Goal: Task Accomplishment & Management: Use online tool/utility

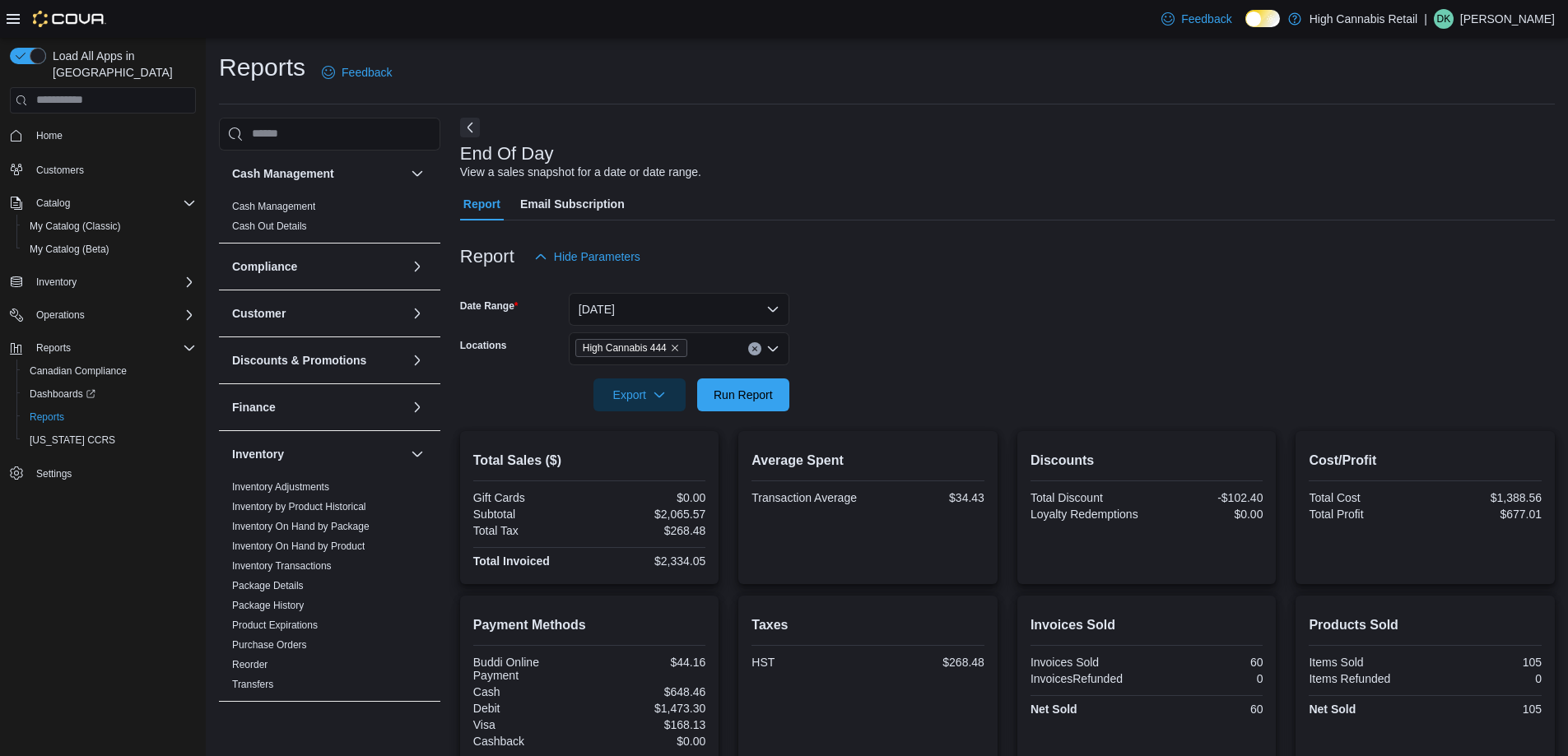
scroll to position [116, 0]
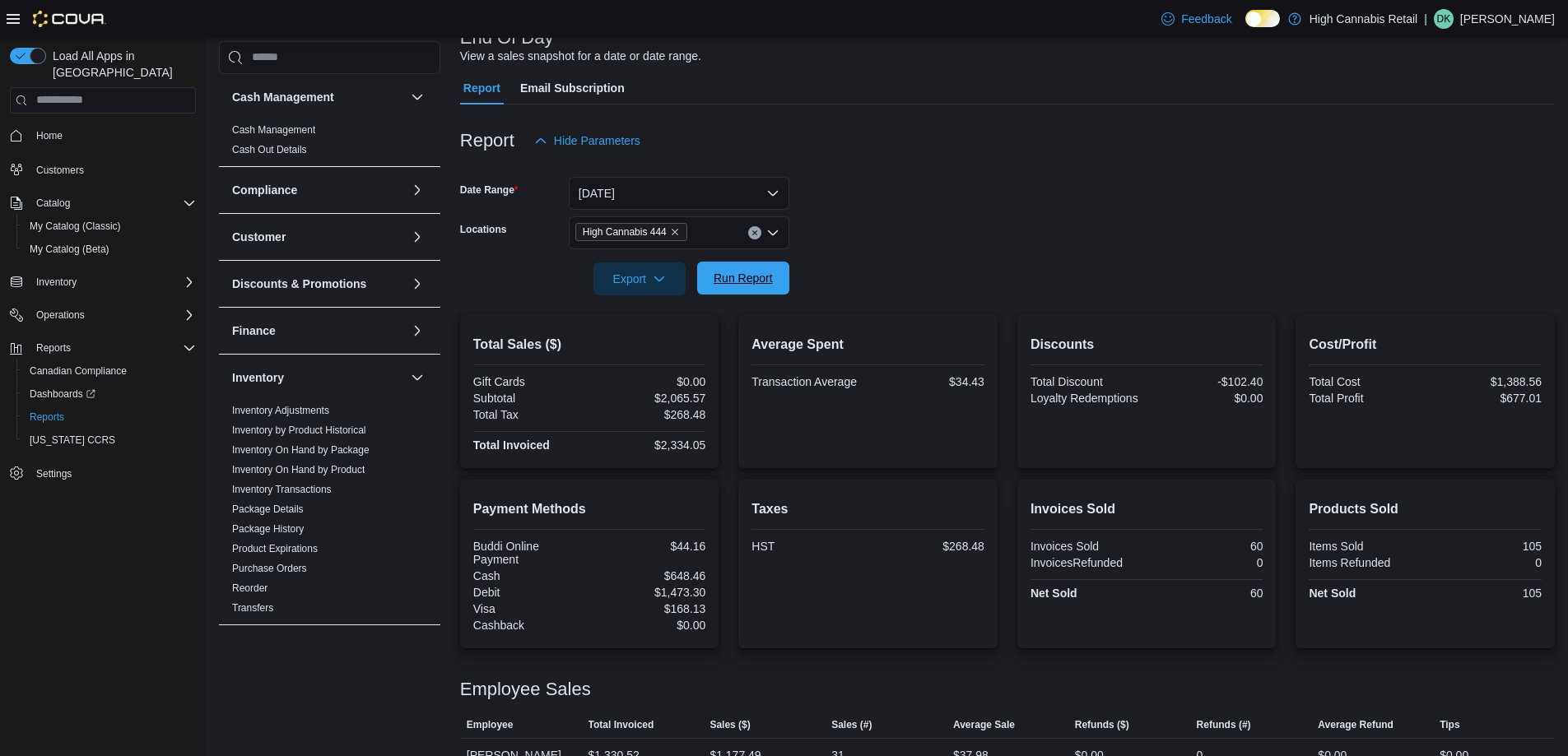
click at [775, 282] on span "Run Report" at bounding box center [742, 278] width 72 height 33
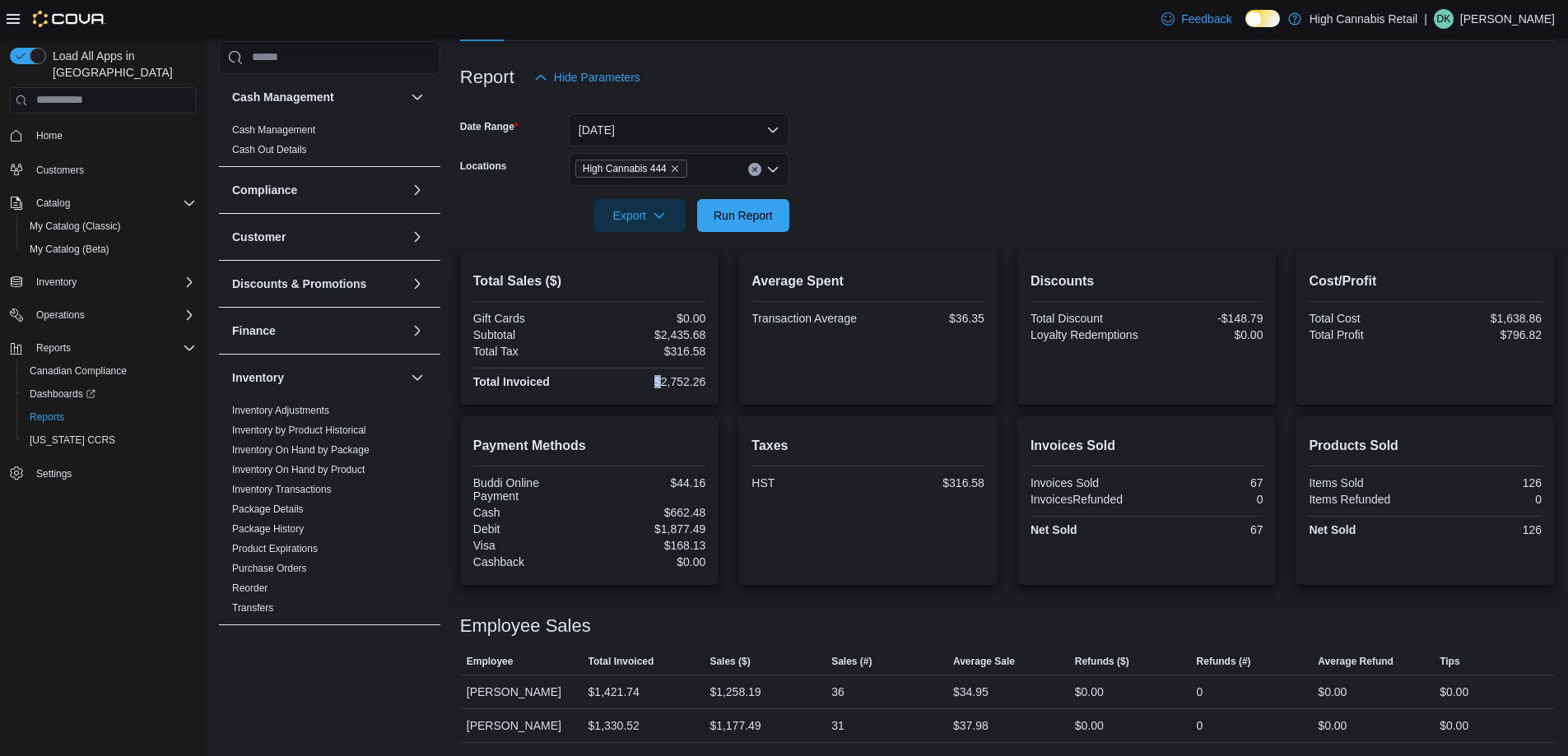
drag, startPoint x: 633, startPoint y: 380, endPoint x: 661, endPoint y: 382, distance: 28.1
click at [662, 382] on div "$2,752.26" at bounding box center [648, 382] width 113 height 14
click at [637, 382] on div "$2,752.26" at bounding box center [648, 382] width 113 height 14
click at [756, 168] on icon "Clear input" at bounding box center [753, 169] width 4 height 4
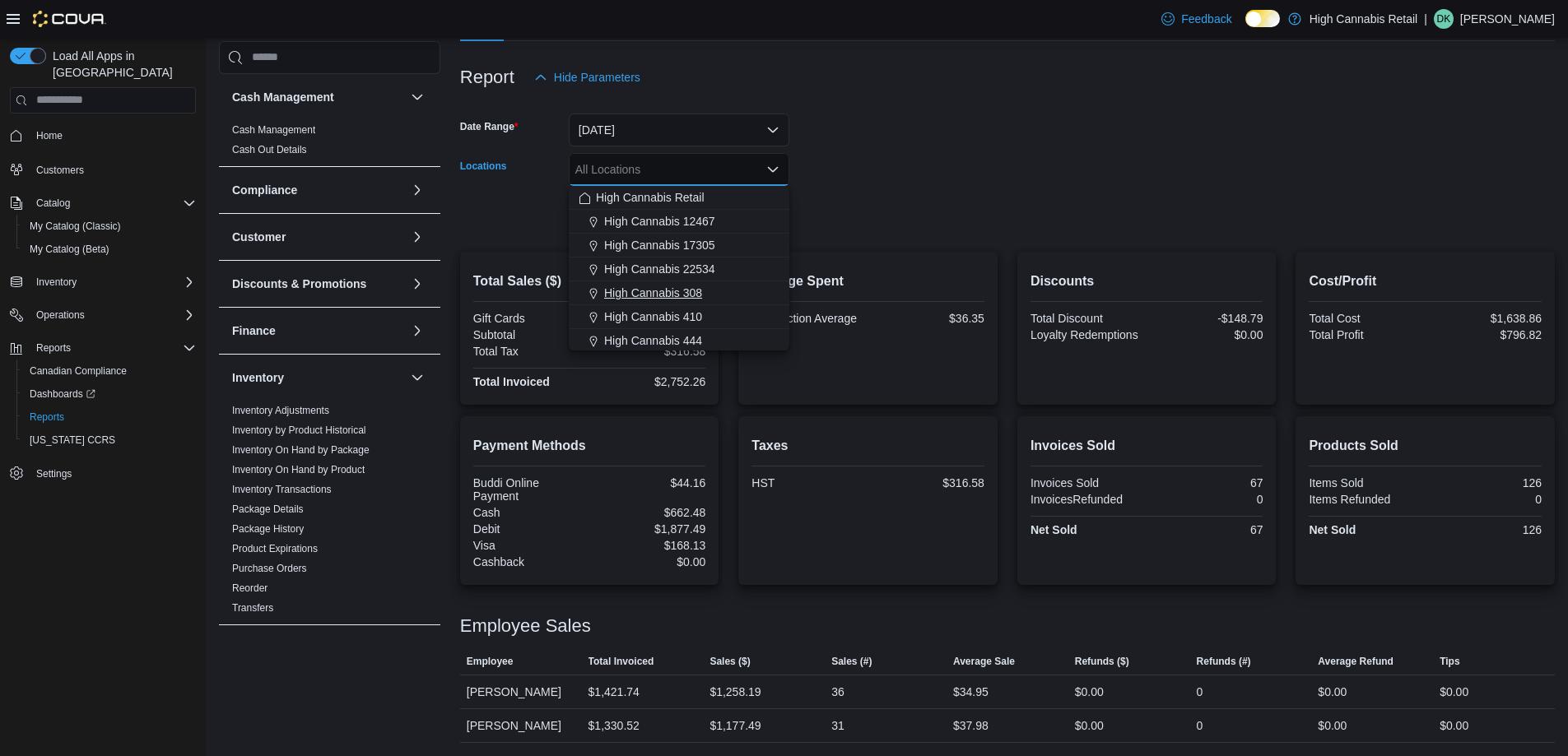
click at [710, 292] on div "High Cannabis 308" at bounding box center [679, 292] width 201 height 16
click at [920, 164] on form "Date Range [DATE] Locations High Cannabis 308 Combo box. Selected. High Cannabi…" at bounding box center [1007, 163] width 1094 height 138
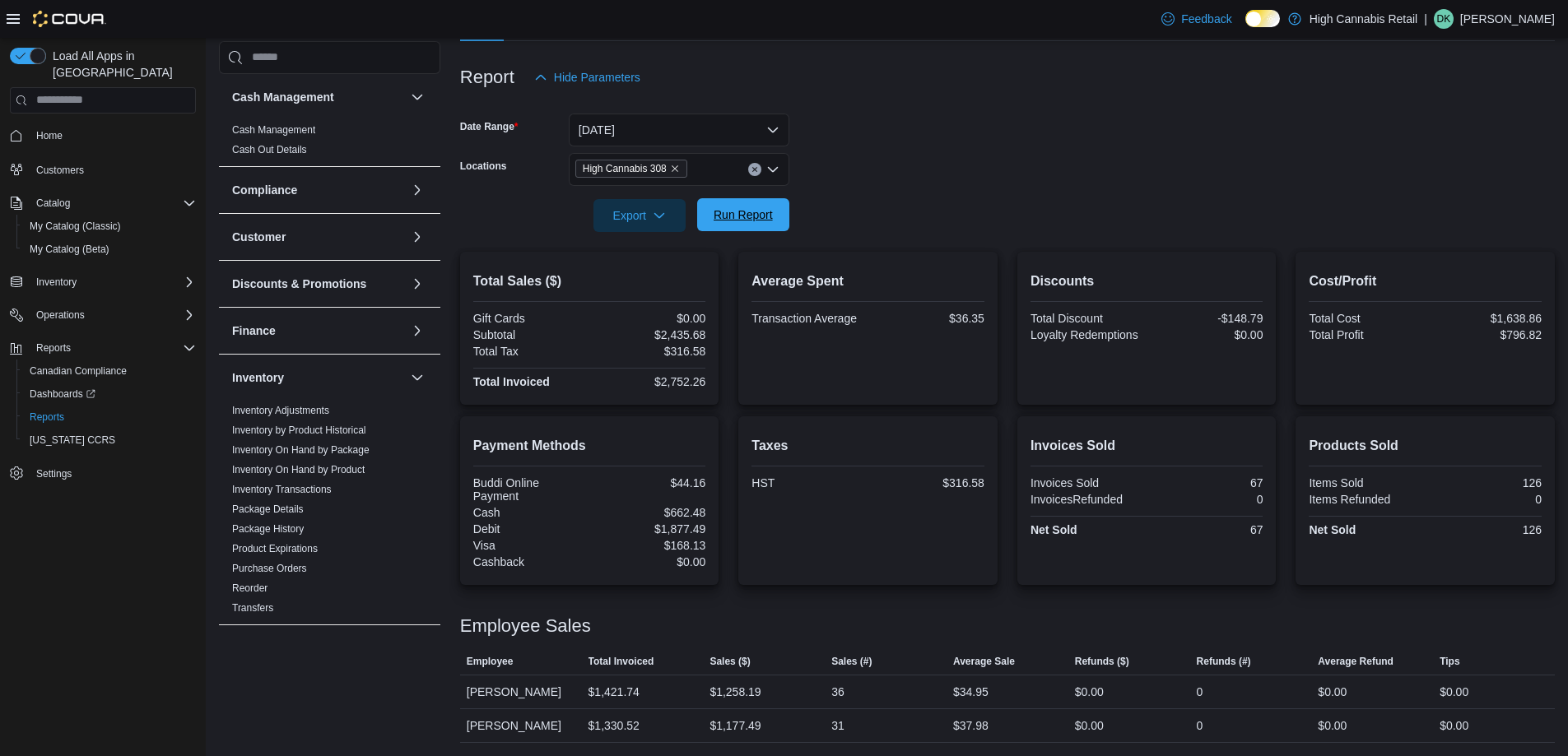
click at [748, 214] on span "Run Report" at bounding box center [743, 214] width 59 height 16
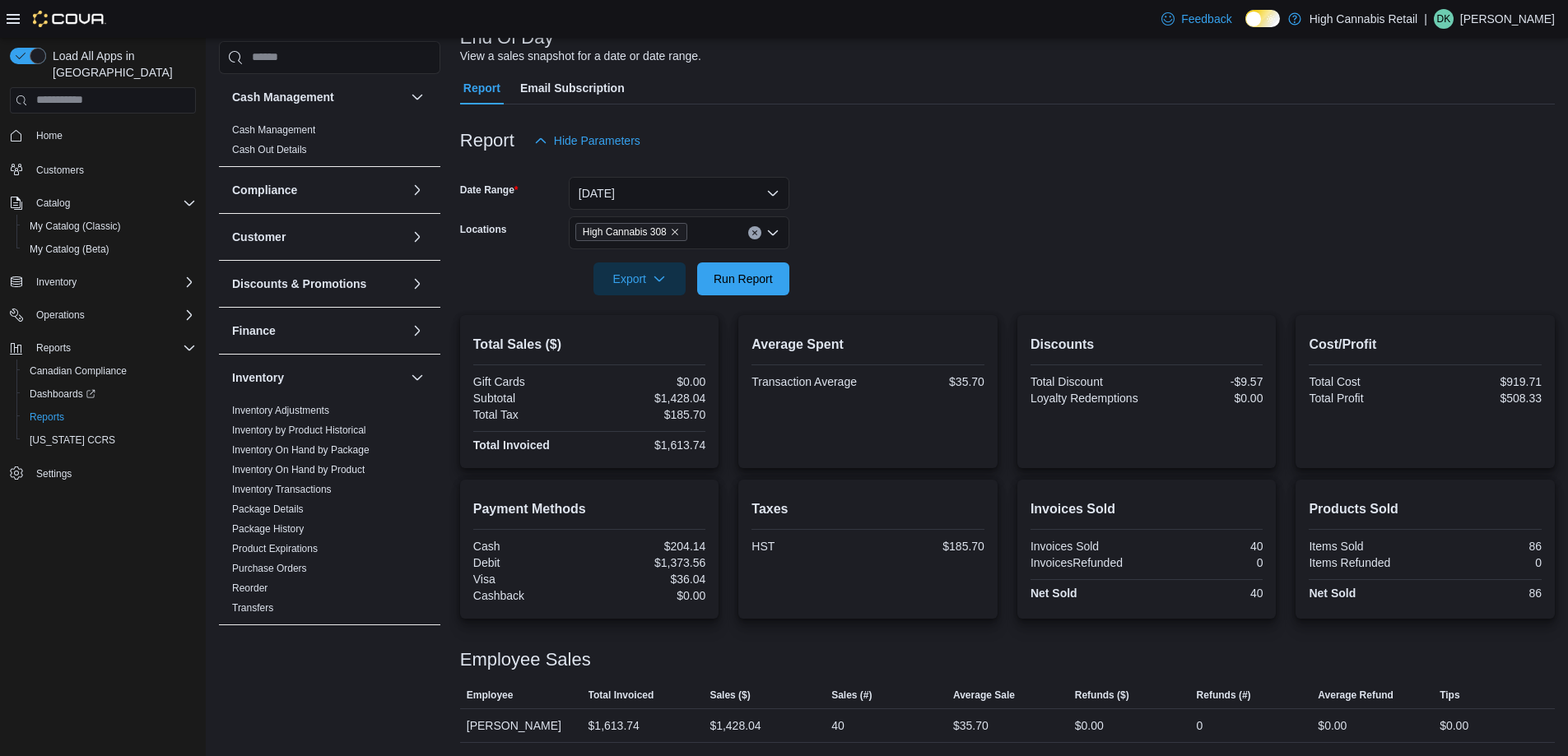
scroll to position [116, 0]
click at [748, 231] on button "Clear input" at bounding box center [755, 233] width 14 height 14
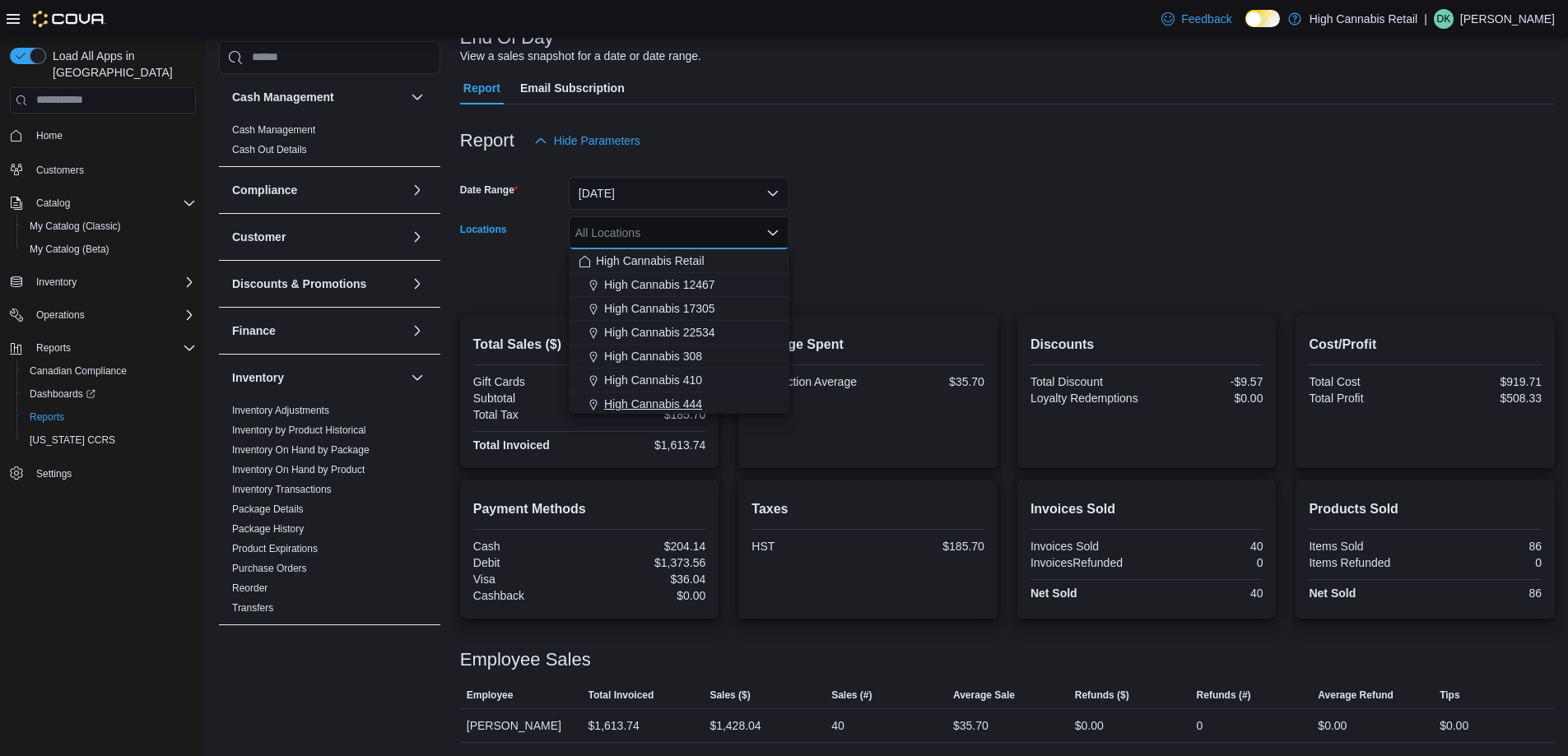
click at [716, 401] on div "High Cannabis 444" at bounding box center [679, 403] width 201 height 16
drag, startPoint x: 895, startPoint y: 241, endPoint x: 880, endPoint y: 241, distance: 15.0
click at [893, 241] on form "Date Range [DATE] Locations High Cannabis 444 Combo box. Selected. High Cannabi…" at bounding box center [1007, 225] width 1094 height 138
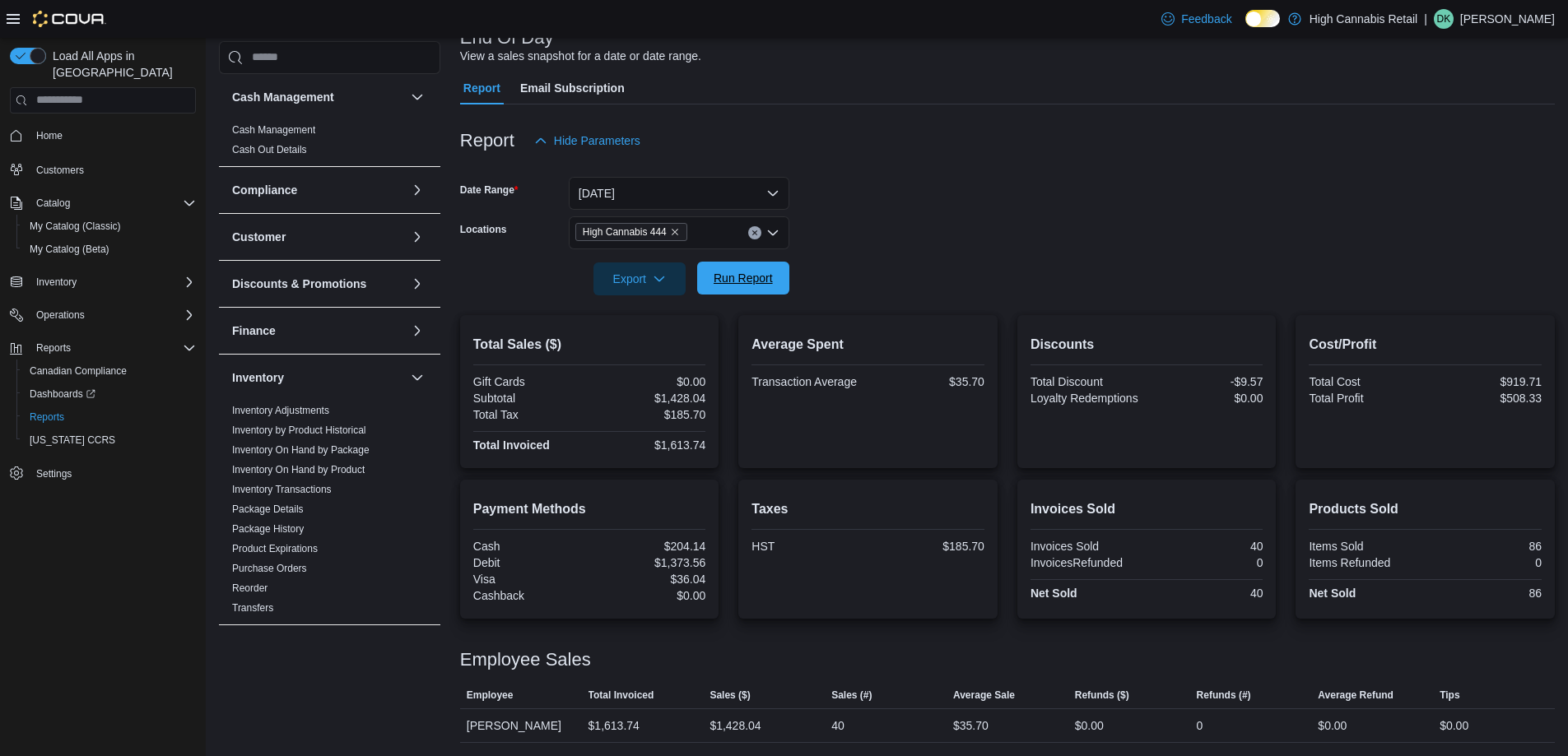
click at [755, 292] on span "Run Report" at bounding box center [742, 278] width 72 height 33
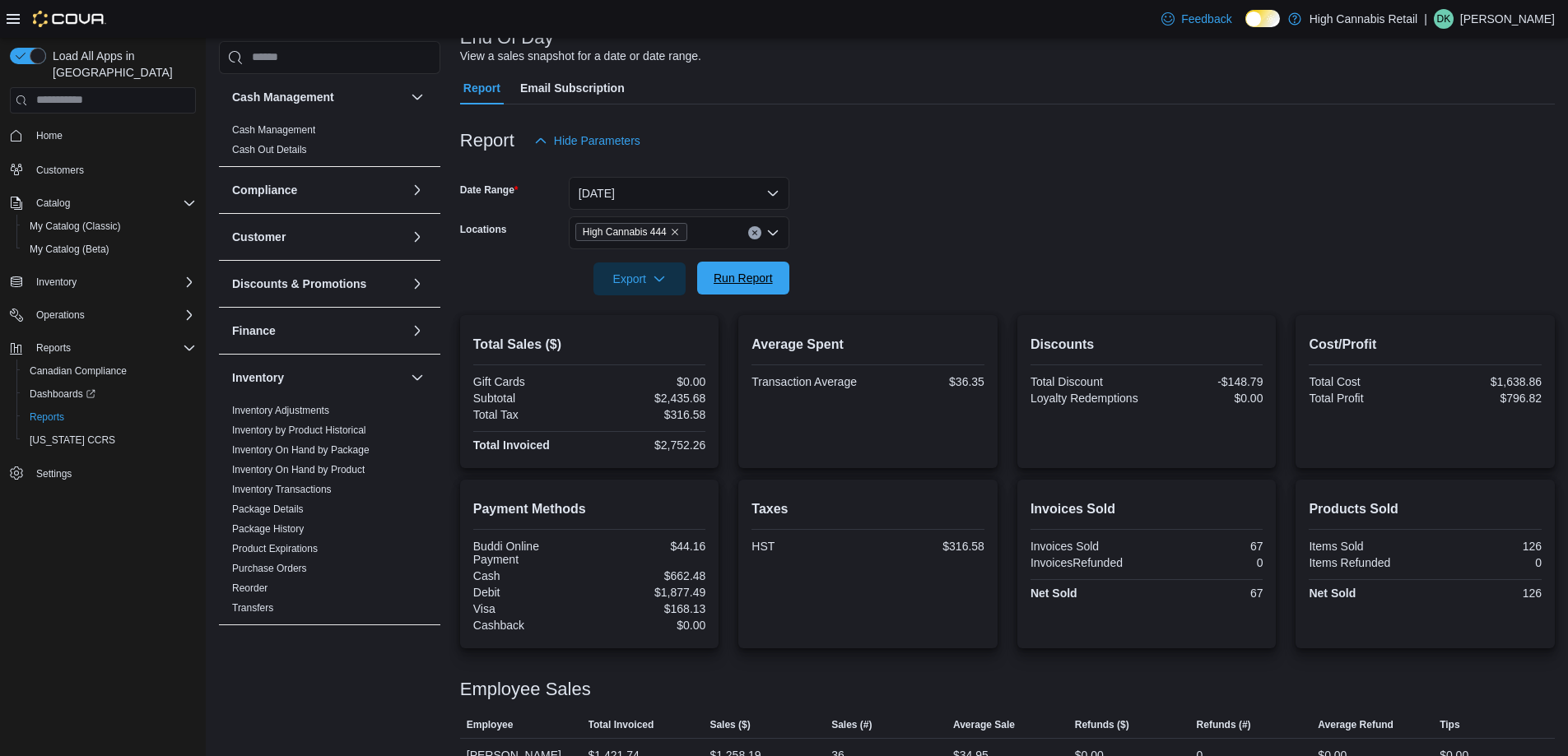
click at [760, 290] on span "Run Report" at bounding box center [742, 278] width 72 height 33
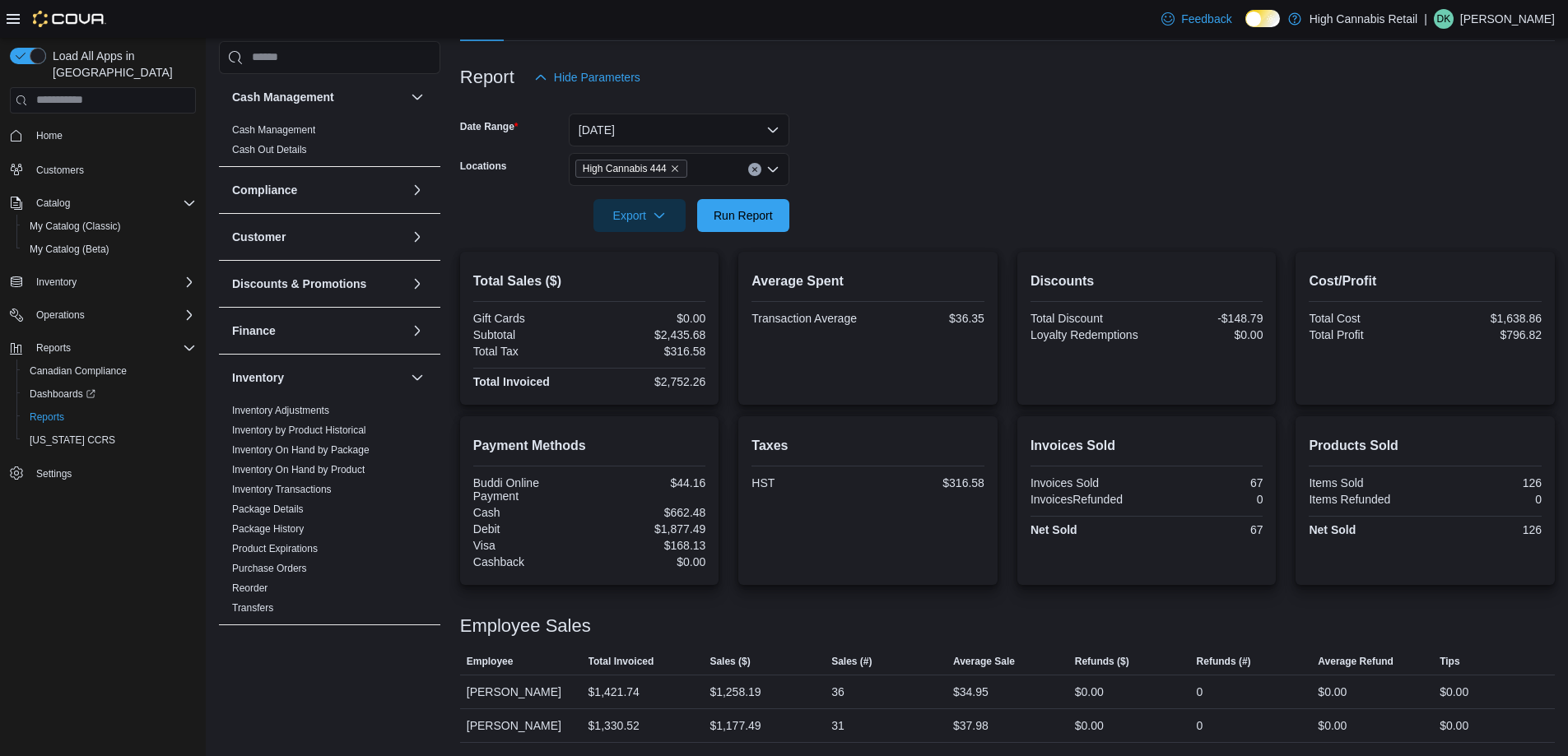
click at [758, 166] on button "Clear input" at bounding box center [755, 170] width 14 height 14
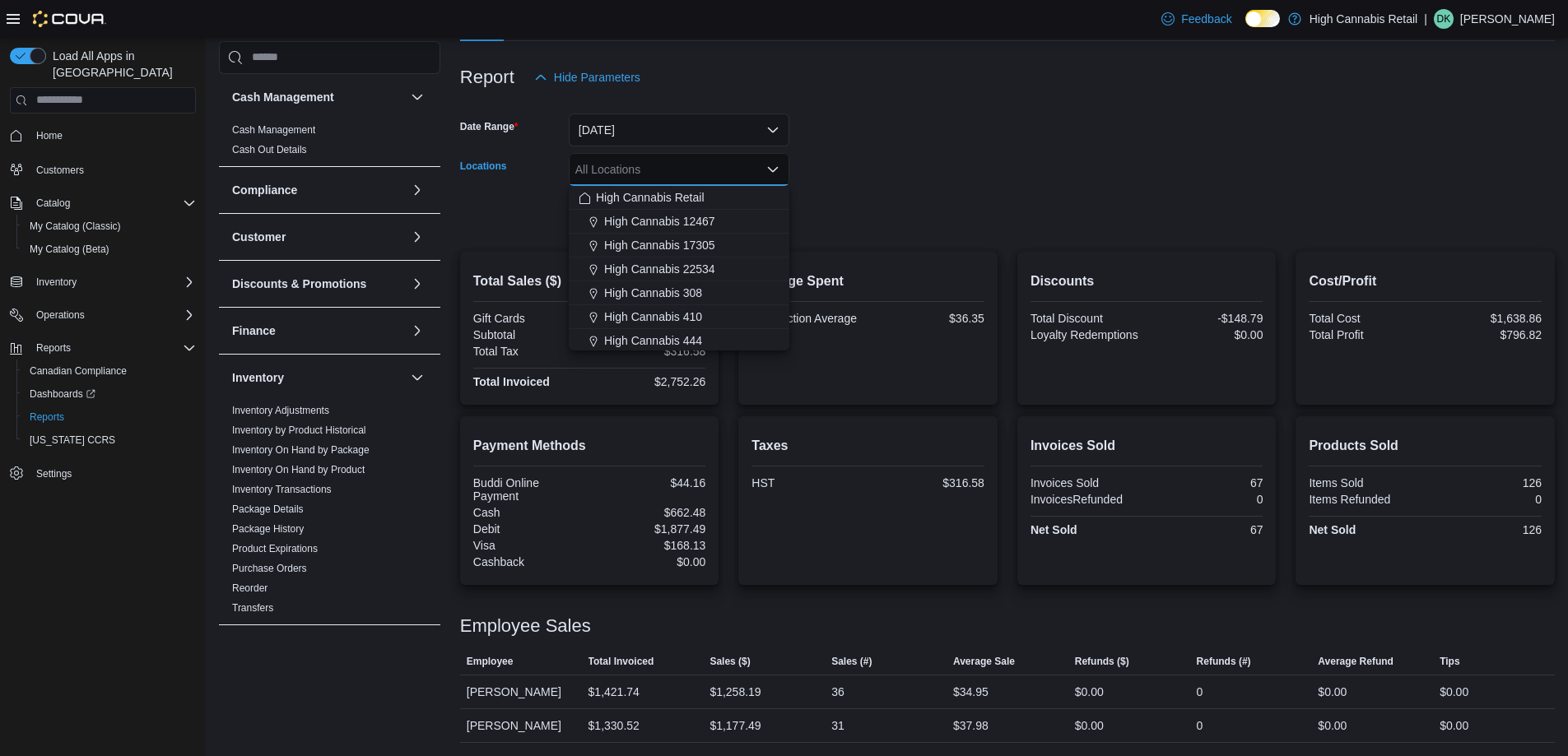
click at [875, 211] on form "Date Range [DATE] Locations All Locations Combo box. Selected. Combo box input.…" at bounding box center [1007, 163] width 1094 height 138
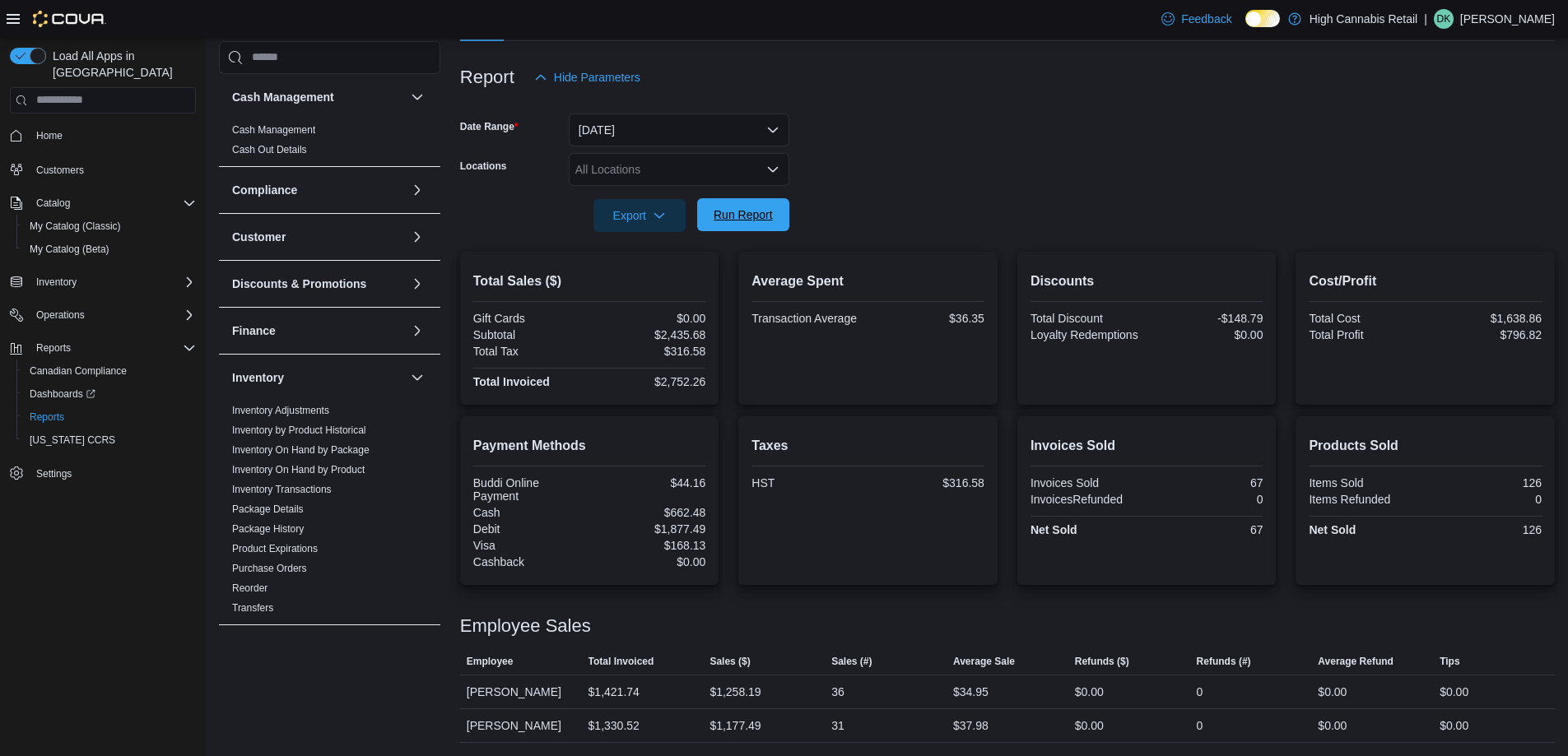
click at [773, 219] on span "Run Report" at bounding box center [742, 214] width 72 height 33
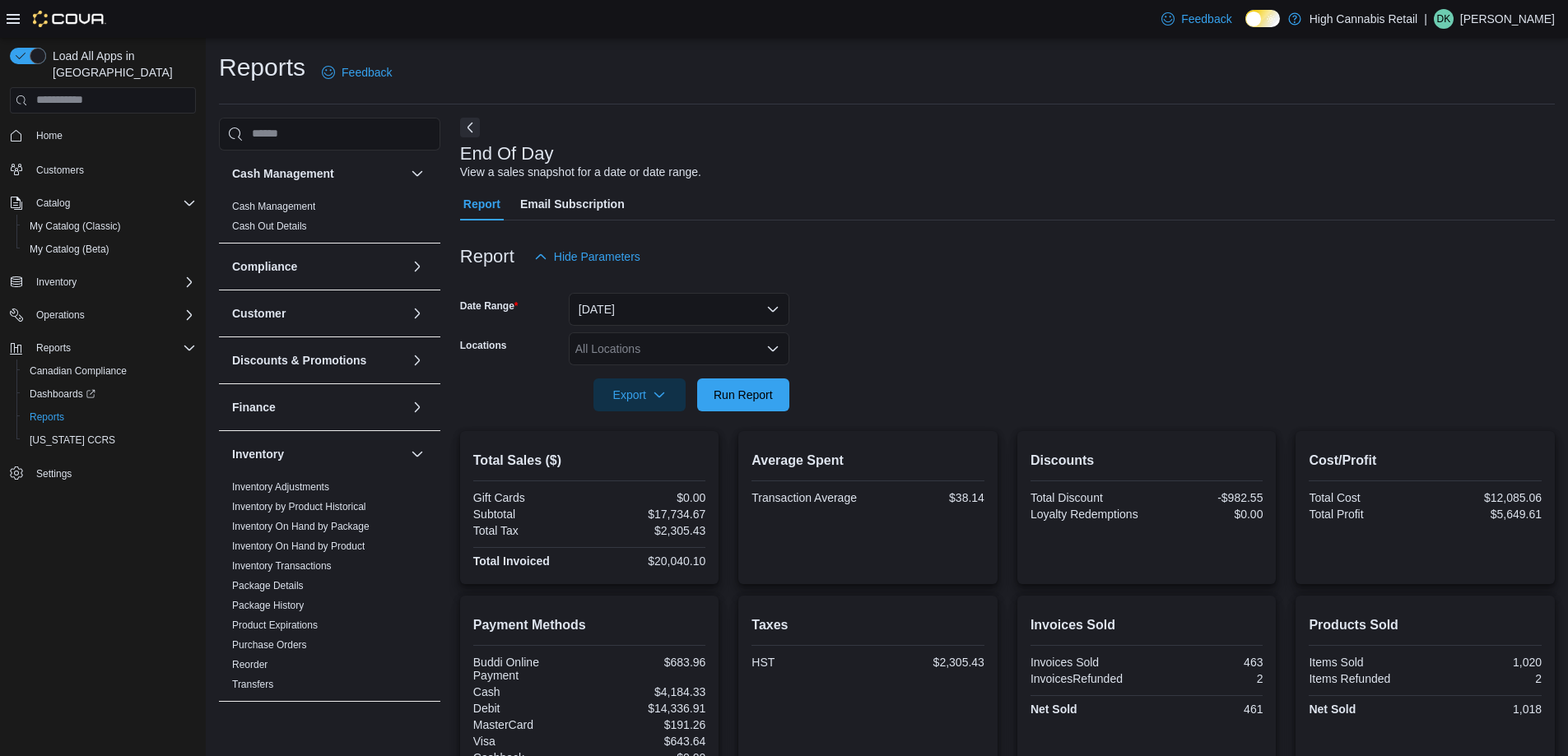
click at [764, 367] on div at bounding box center [1007, 372] width 1094 height 14
click at [715, 336] on div "All Locations" at bounding box center [679, 348] width 220 height 33
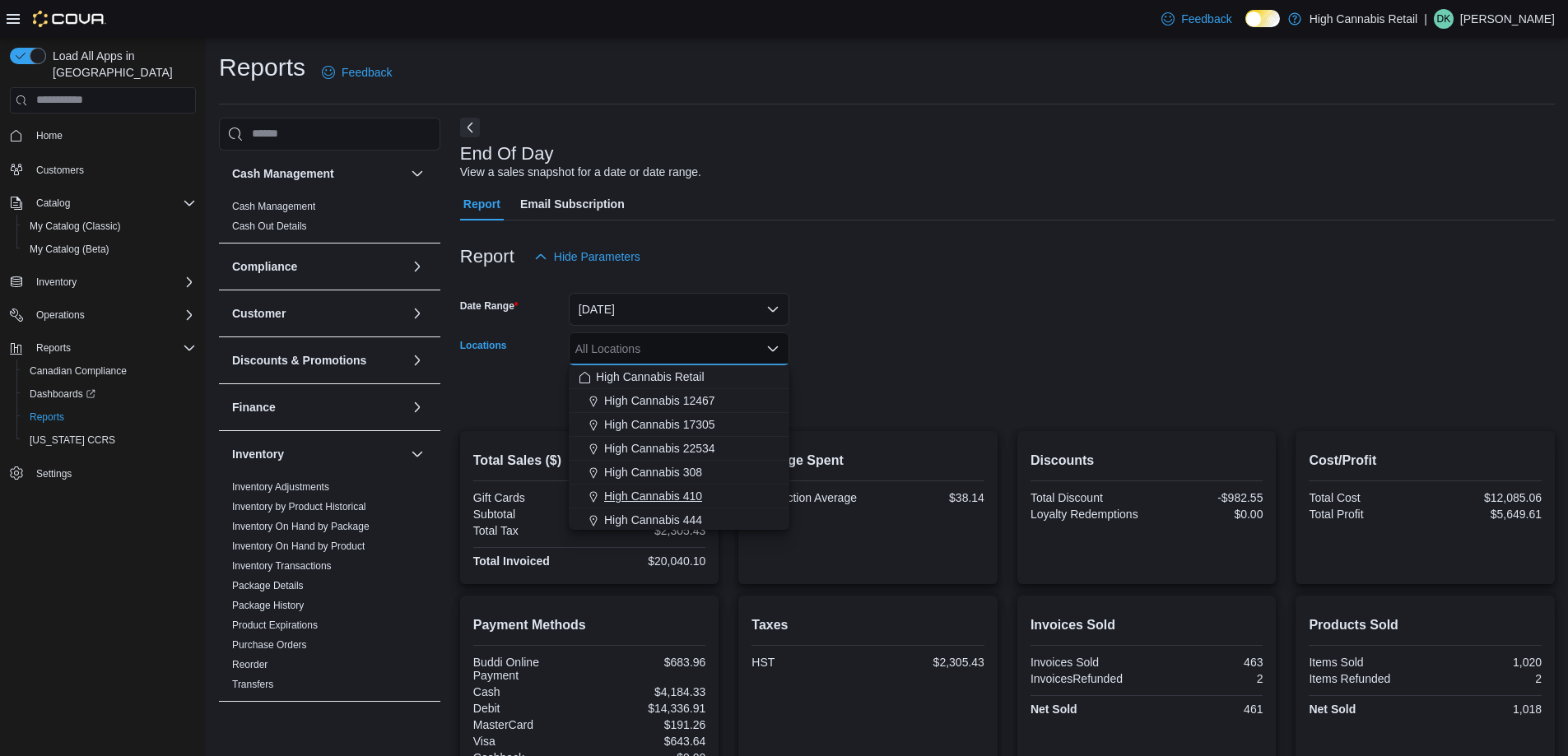
click at [734, 516] on div "High Cannabis 444" at bounding box center [679, 520] width 201 height 16
click at [874, 381] on form "Date Range [DATE] Locations High Cannabis 444 Combo box. Selected. High Cannabi…" at bounding box center [1007, 342] width 1094 height 138
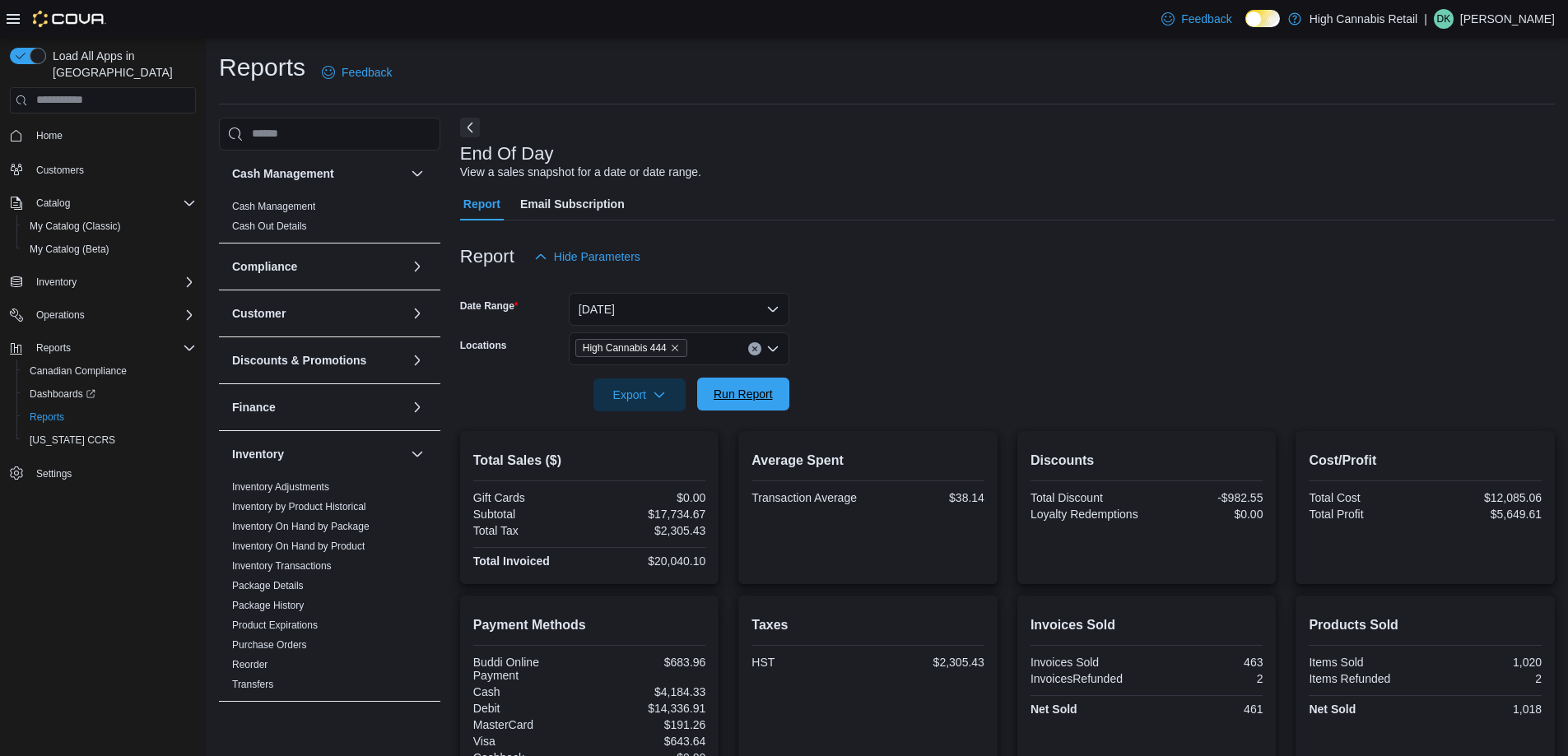
click at [722, 396] on span "Run Report" at bounding box center [743, 393] width 59 height 16
click at [751, 406] on span "Run Report" at bounding box center [742, 394] width 72 height 33
click at [753, 399] on span "Run Report" at bounding box center [743, 393] width 59 height 16
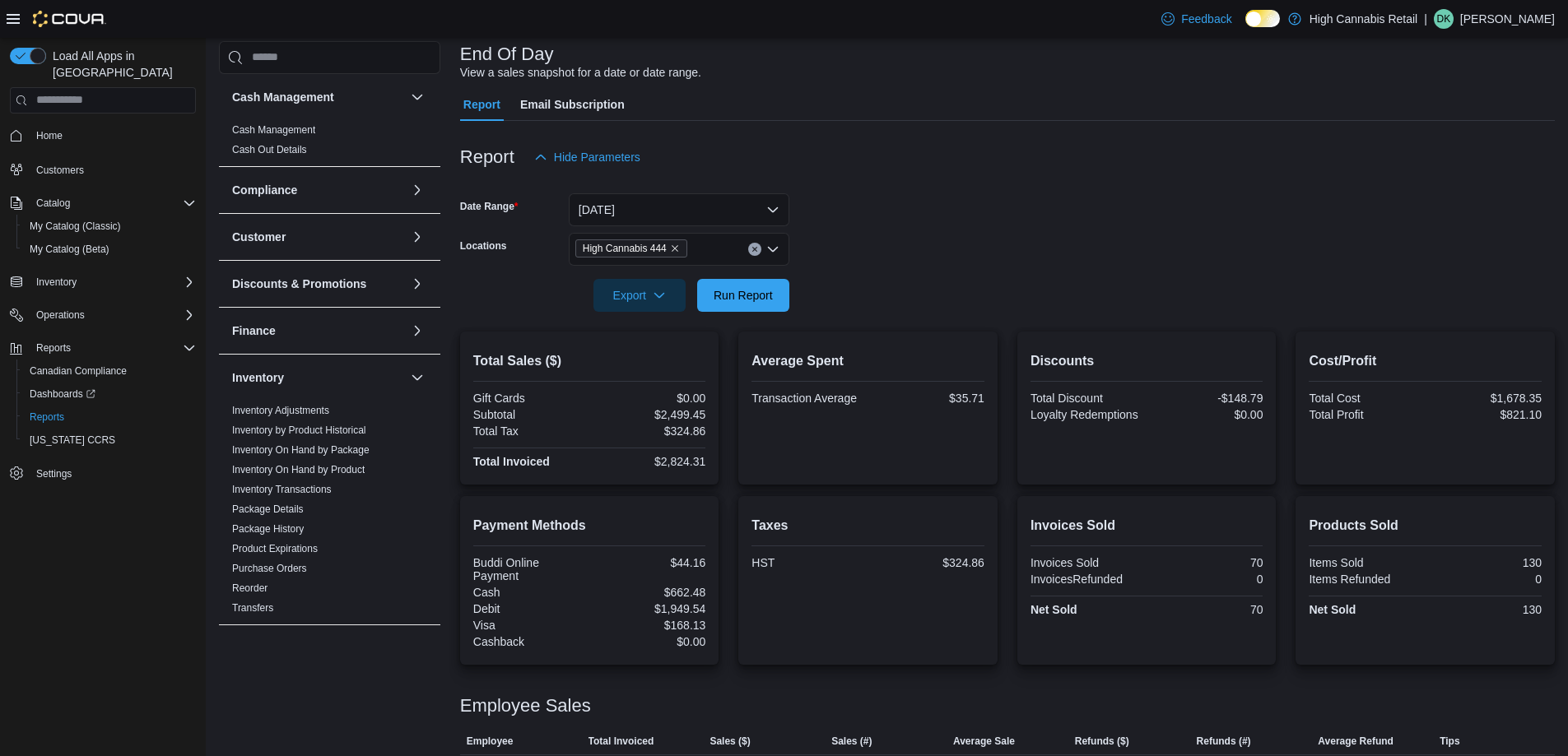
scroll to position [180, 0]
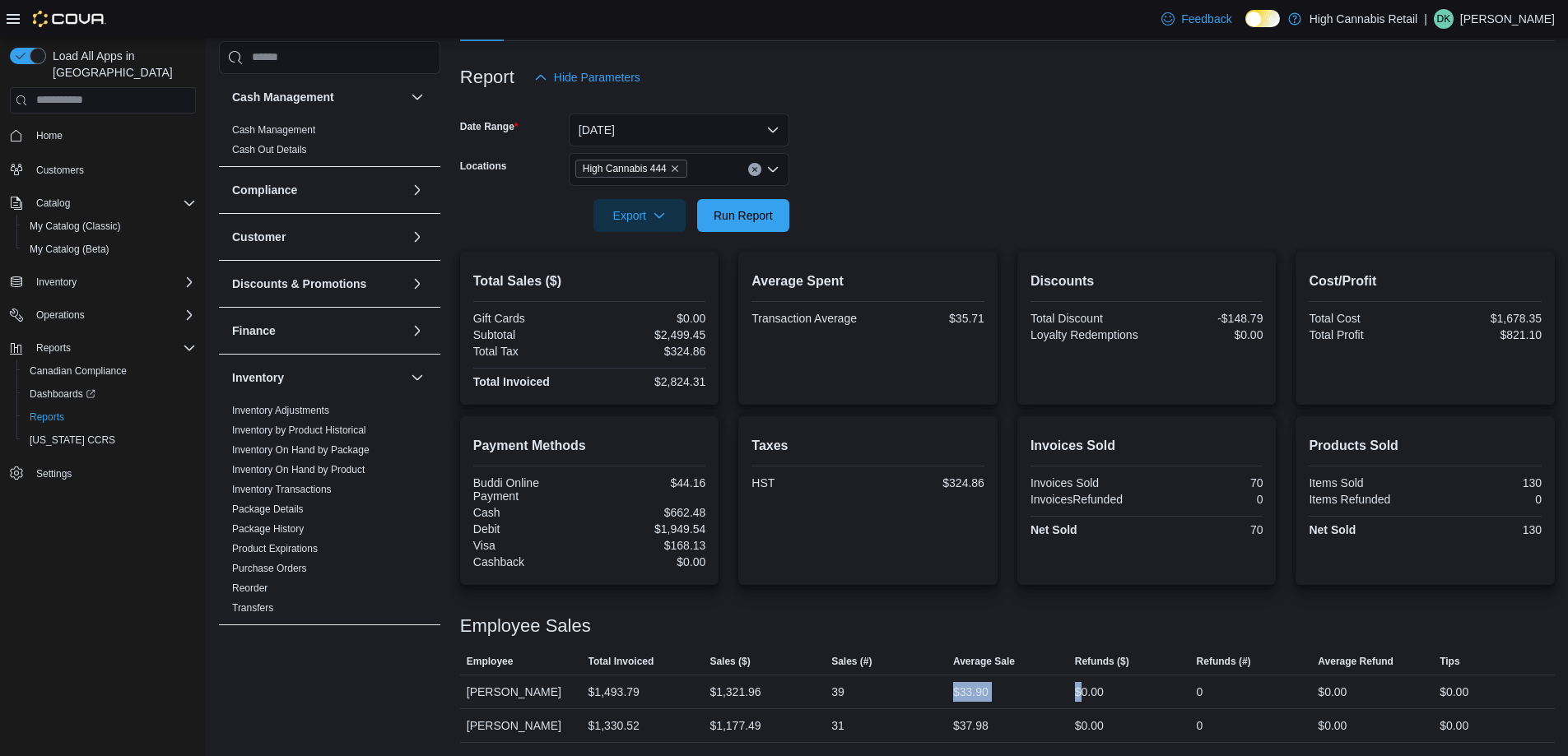
drag, startPoint x: 920, startPoint y: 694, endPoint x: 1090, endPoint y: 690, distance: 170.0
click at [1090, 690] on tr "Employee [PERSON_NAME] Total Invoiced $1,493.79 Sales ($) $1,321.96 Sales (#) 3…" at bounding box center [1007, 692] width 1094 height 34
click at [1090, 690] on div "$0.00" at bounding box center [1089, 692] width 29 height 19
drag, startPoint x: 527, startPoint y: 683, endPoint x: 862, endPoint y: 683, distance: 335.0
click at [837, 683] on tr "Employee [PERSON_NAME] Total Invoiced $1,493.79 Sales ($) $1,321.96 Sales (#) 3…" at bounding box center [1007, 692] width 1094 height 34
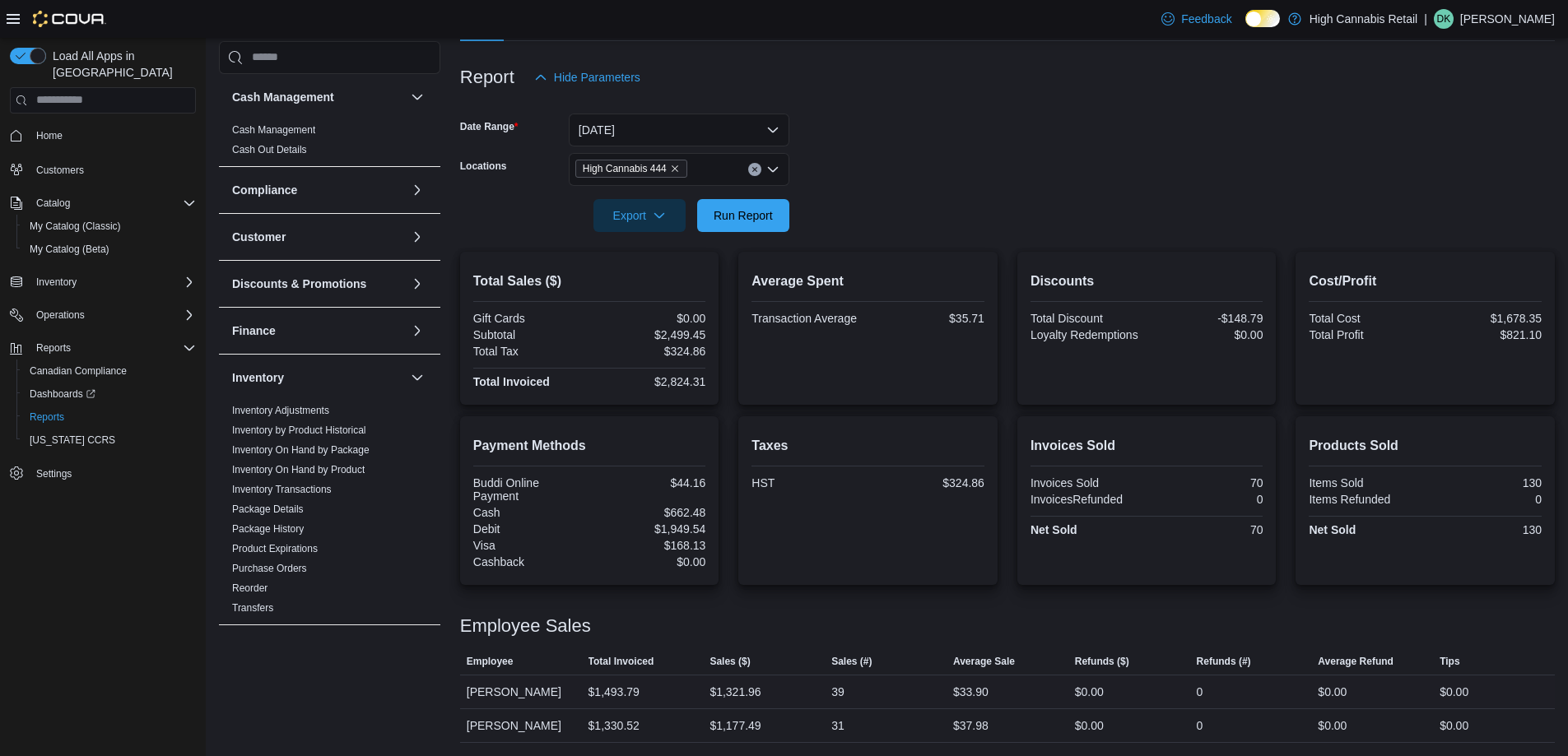
click at [1018, 692] on div "$33.90" at bounding box center [1008, 692] width 122 height 33
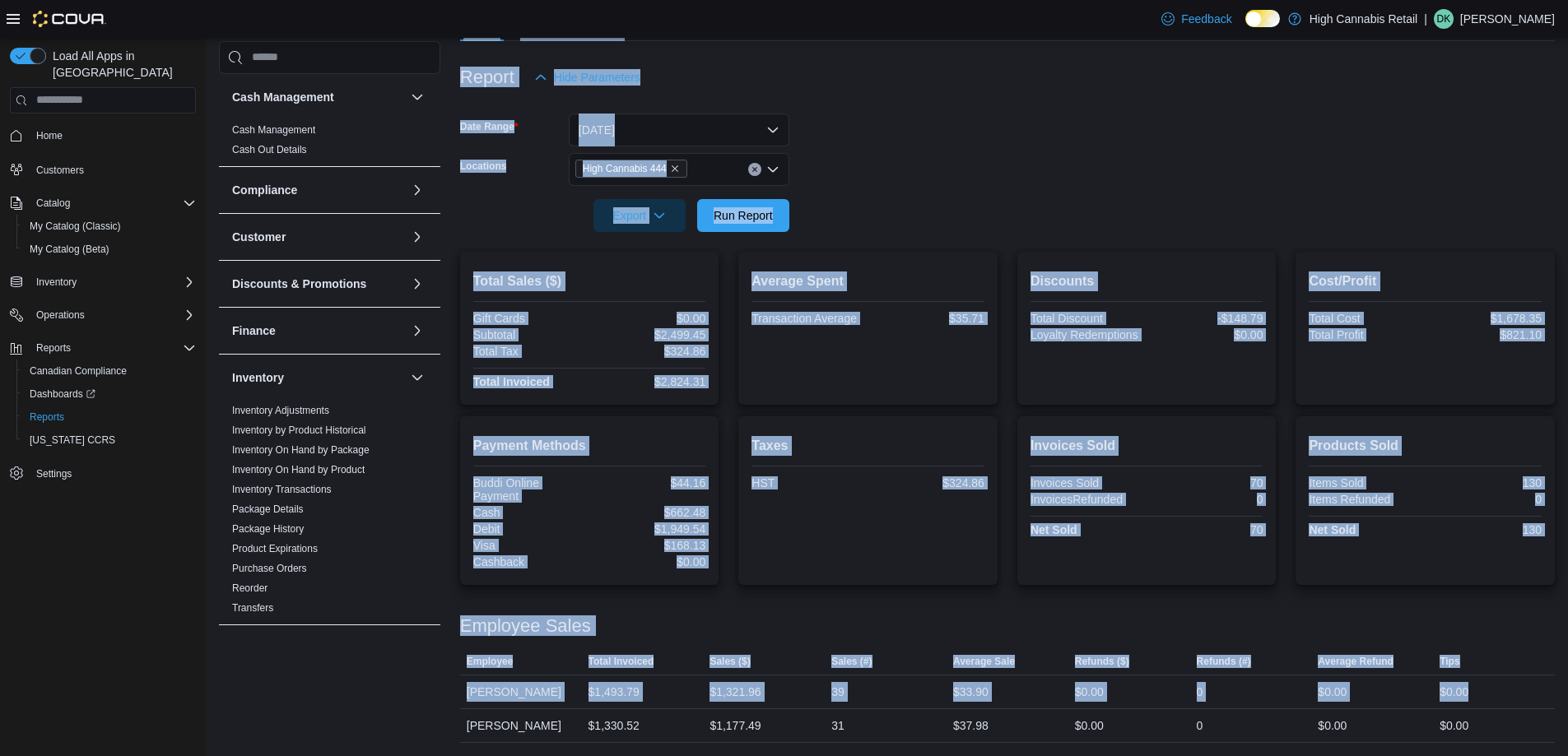
drag, startPoint x: 1515, startPoint y: 685, endPoint x: 353, endPoint y: 684, distance: 1162.0
click at [353, 684] on div "Cash Management Cash Management Cash Out Details Compliance OCS Transaction Sub…" at bounding box center [887, 341] width 1336 height 805
click at [577, 687] on div "[PERSON_NAME]" at bounding box center [521, 692] width 122 height 33
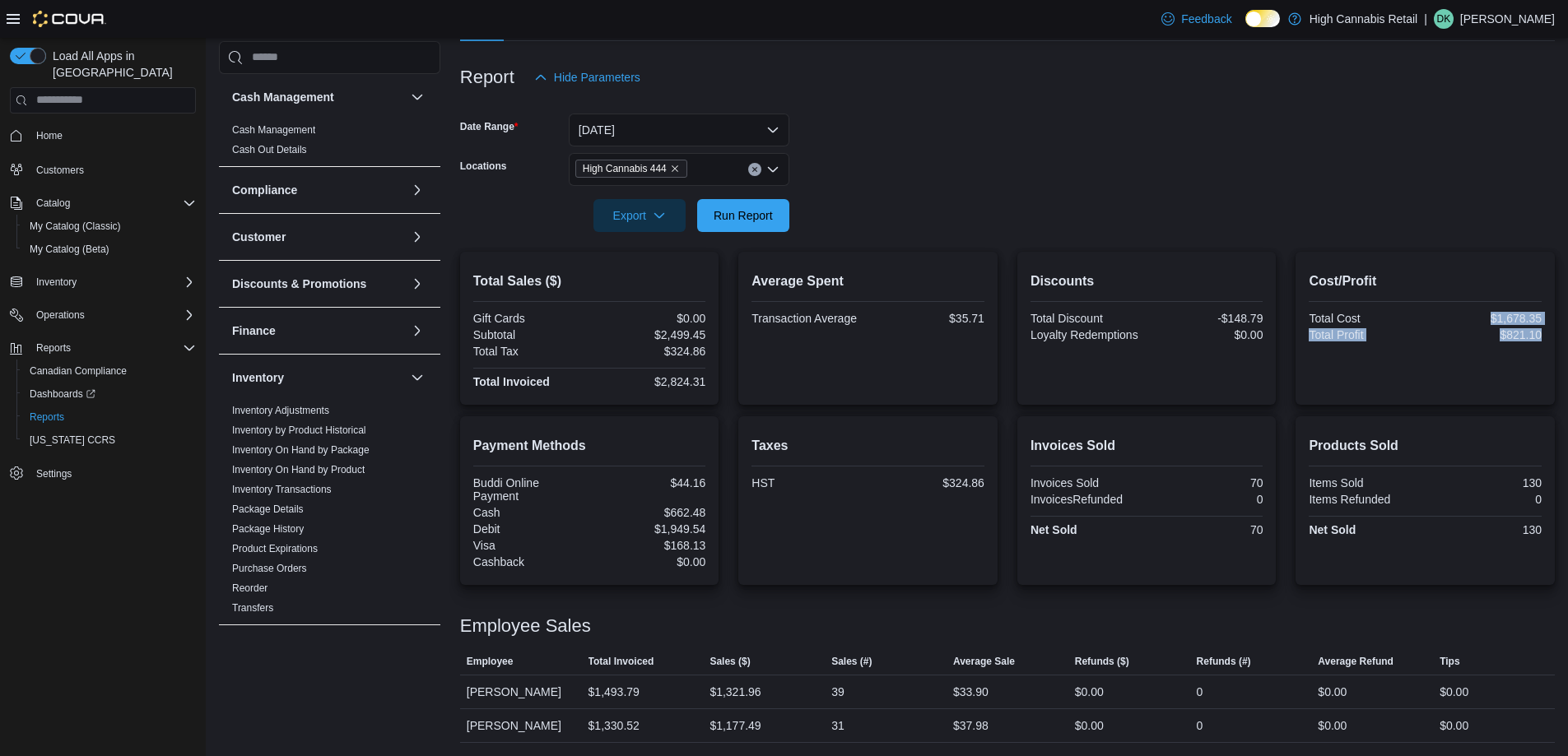
drag, startPoint x: 1464, startPoint y: 319, endPoint x: 1543, endPoint y: 342, distance: 82.3
click at [1542, 342] on div "Total Cost $1,678.35 Total Profit $821.10" at bounding box center [1425, 328] width 233 height 33
click at [1542, 342] on div at bounding box center [1425, 343] width 233 height 3
drag, startPoint x: 1278, startPoint y: 316, endPoint x: 1022, endPoint y: 335, distance: 256.7
click at [1022, 335] on div "Total Sales ($) Gift Cards $0.00 Subtotal $2,499.45 Total Tax $324.86 Total Inv…" at bounding box center [1007, 328] width 1094 height 153
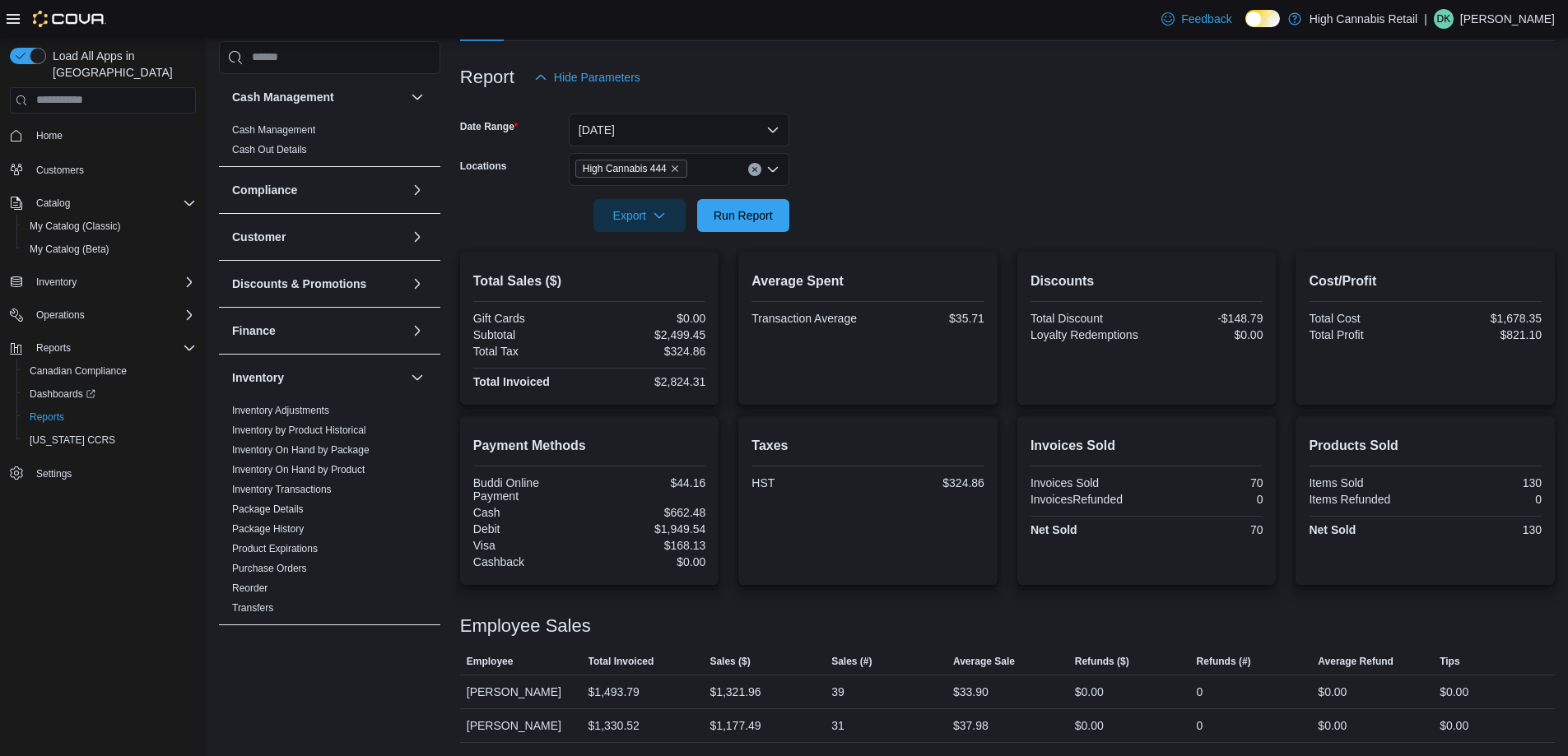
click at [1022, 335] on div "Total Sales ($) Gift Cards $0.00 Subtotal $2,499.45 Total Tax $324.86 Total Inv…" at bounding box center [1007, 328] width 1094 height 153
click at [749, 225] on span "Run Report" at bounding box center [742, 214] width 72 height 33
click at [768, 217] on span "Run Report" at bounding box center [743, 214] width 59 height 16
drag, startPoint x: 1274, startPoint y: 476, endPoint x: 1198, endPoint y: 481, distance: 76.2
click at [1198, 481] on div "Invoices Sold Invoices Sold 70 InvoicesRefunded 0 Net Sold 70" at bounding box center [1147, 500] width 259 height 169
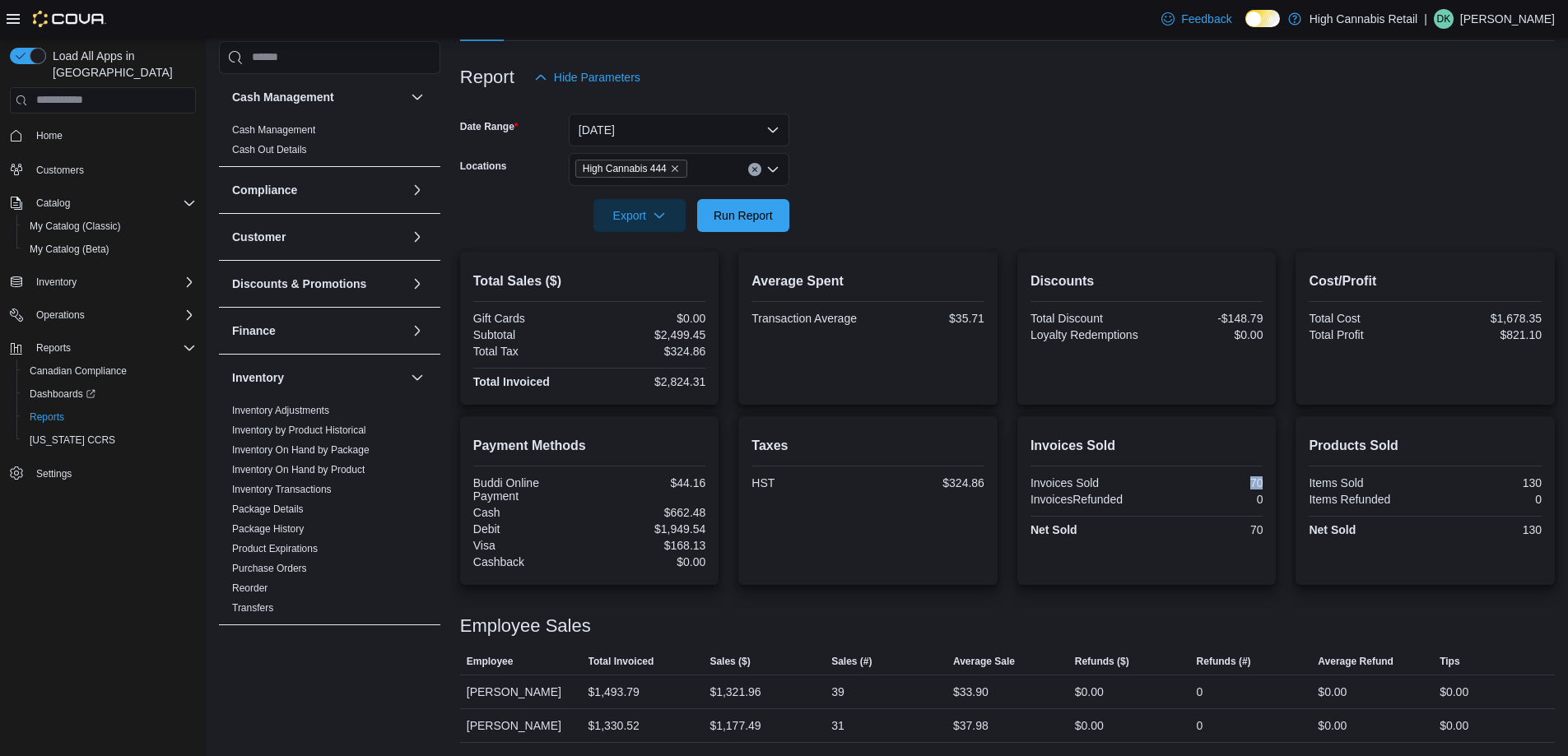
click at [1198, 481] on div "70" at bounding box center [1205, 483] width 113 height 14
click at [680, 138] on button "[DATE]" at bounding box center [679, 130] width 220 height 33
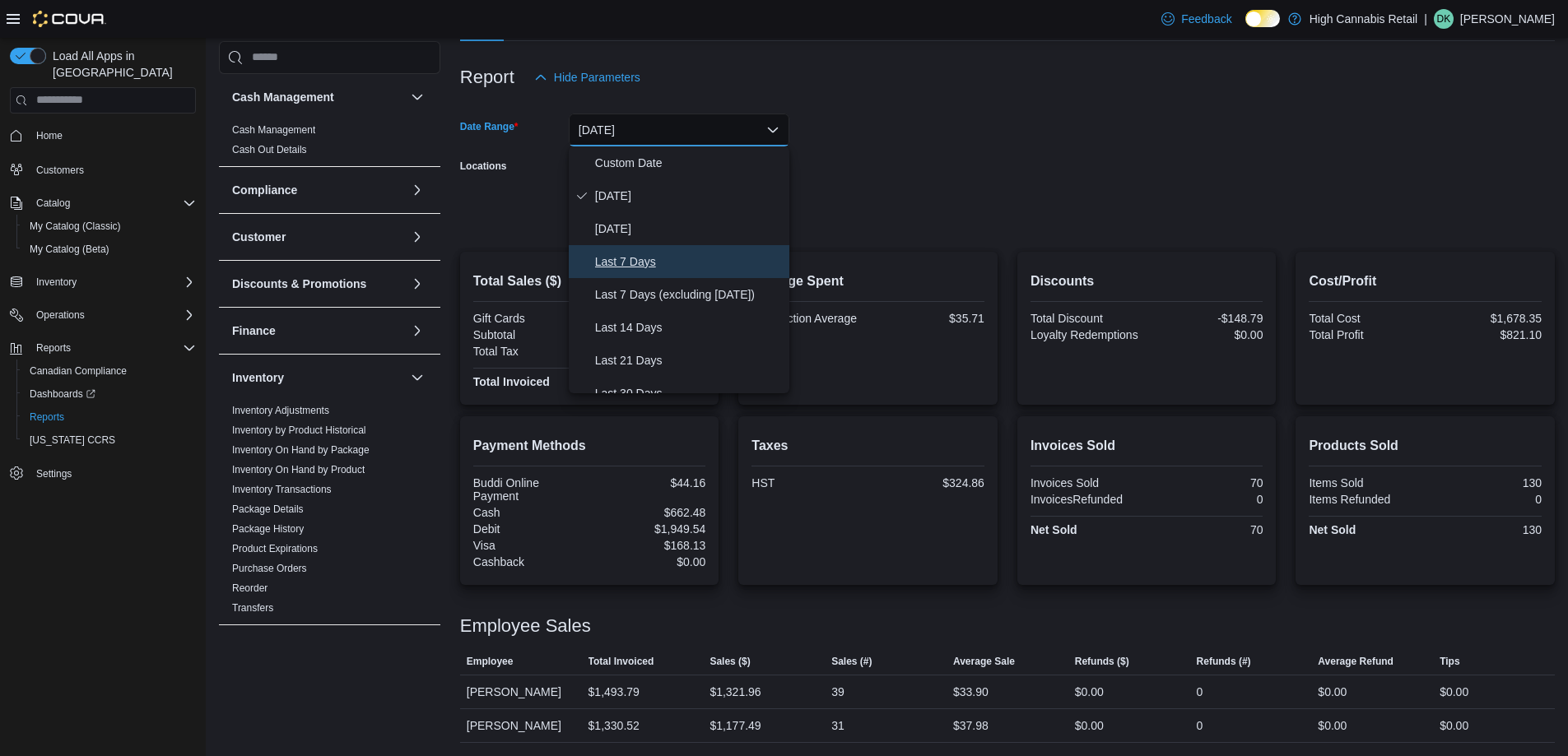
click at [698, 252] on span "Last 7 Days" at bounding box center [688, 261] width 187 height 19
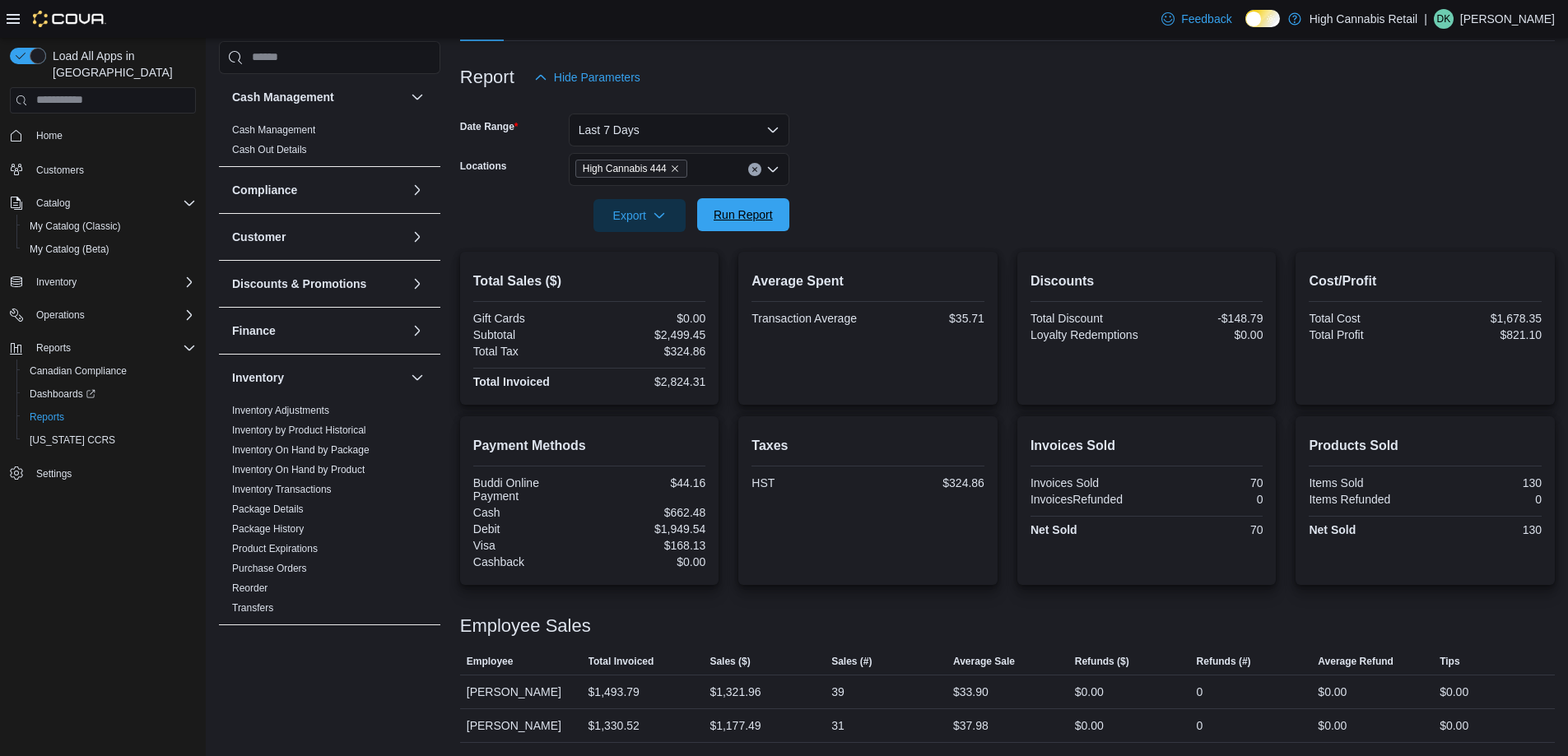
click at [747, 220] on span "Run Report" at bounding box center [743, 214] width 59 height 16
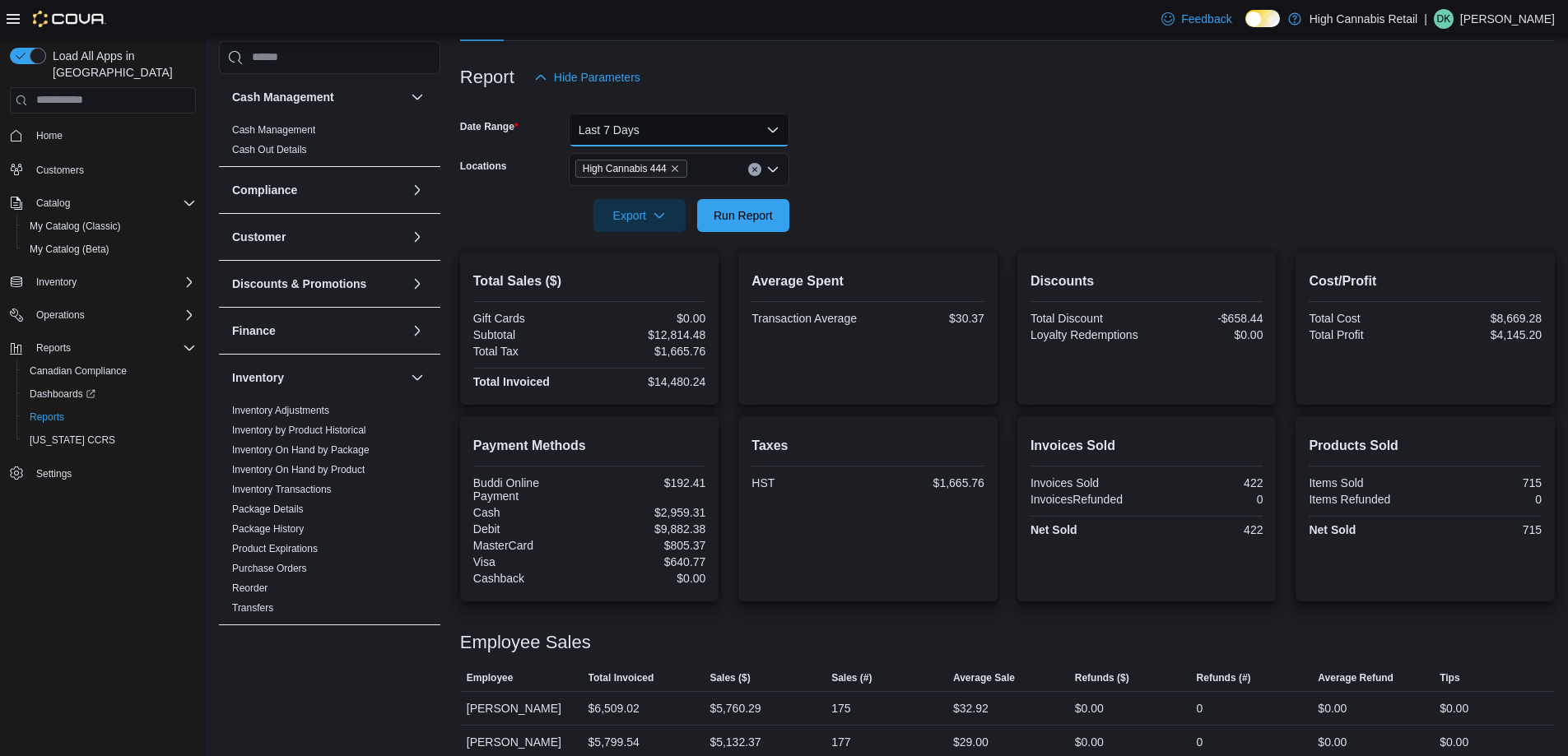
click at [693, 134] on button "Last 7 Days" at bounding box center [679, 130] width 220 height 33
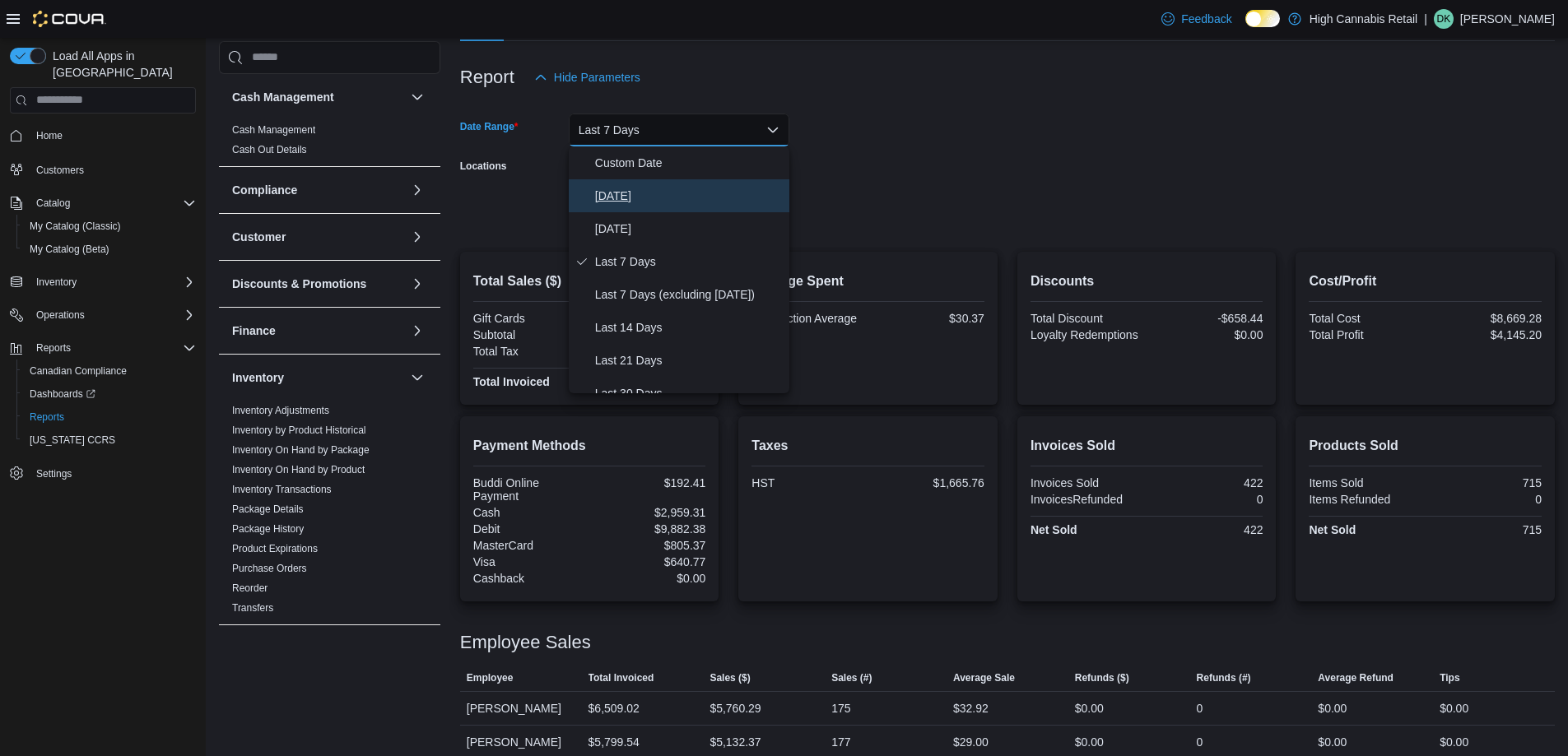
click at [653, 191] on span "[DATE]" at bounding box center [688, 195] width 187 height 19
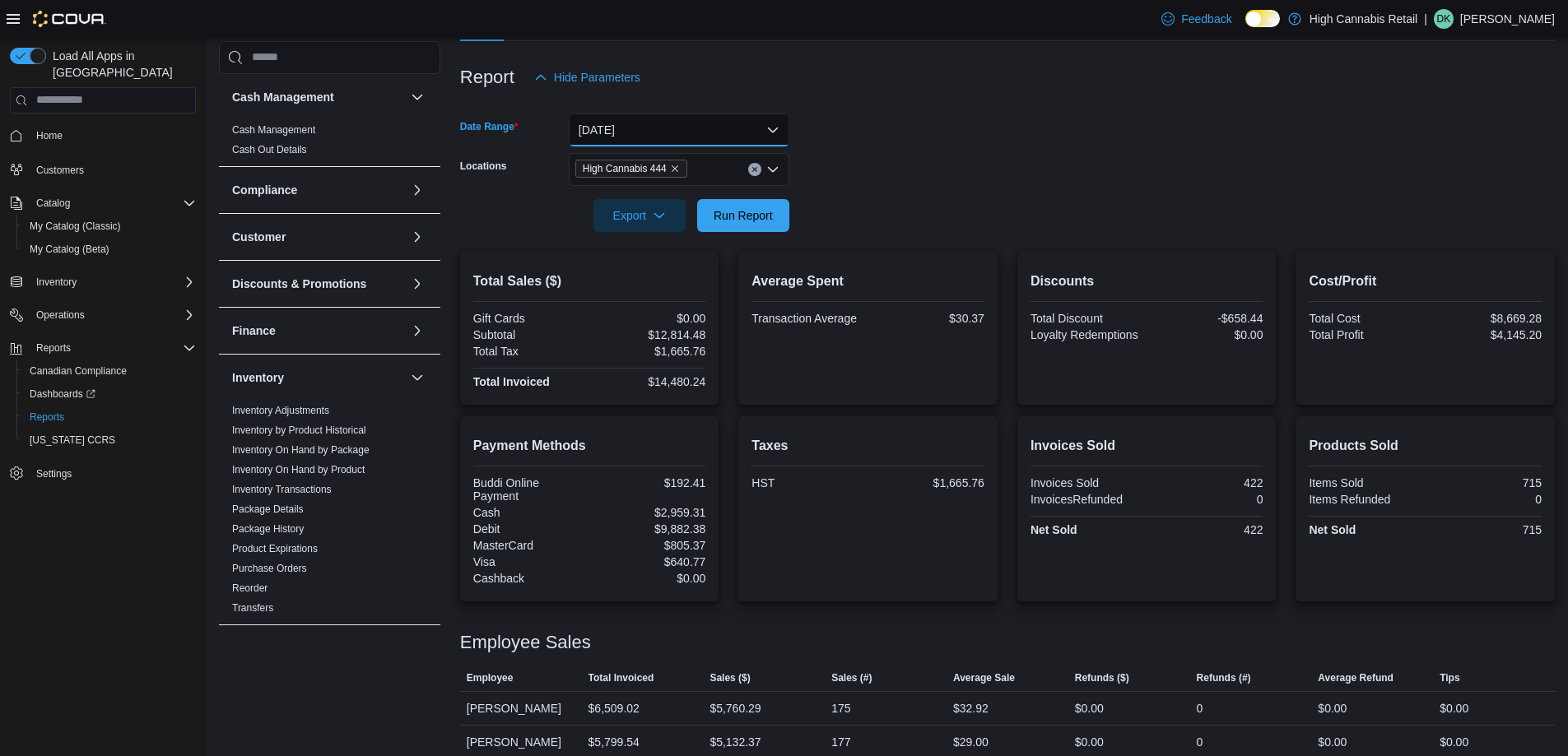
scroll to position [230, 0]
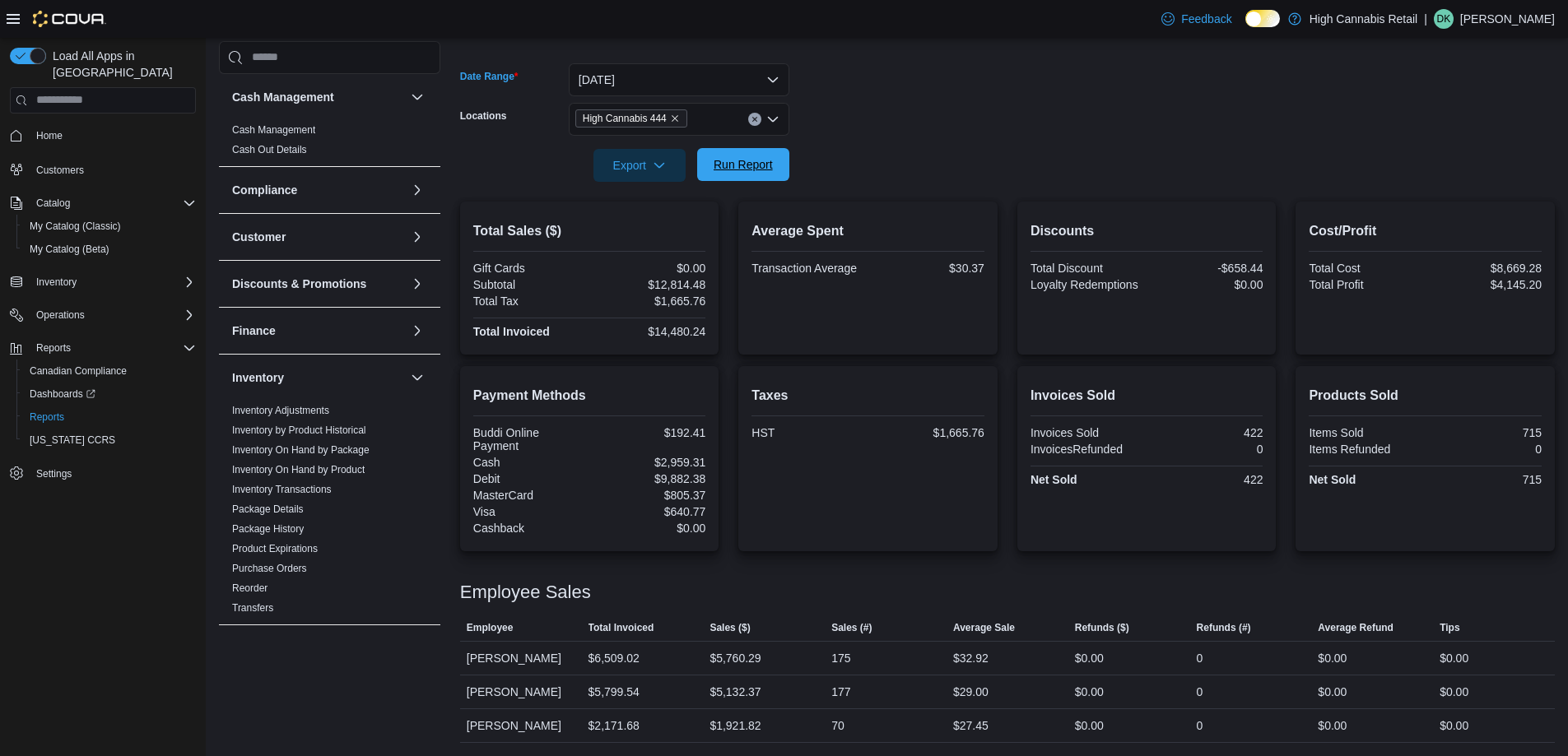
click at [759, 172] on span "Run Report" at bounding box center [743, 164] width 59 height 16
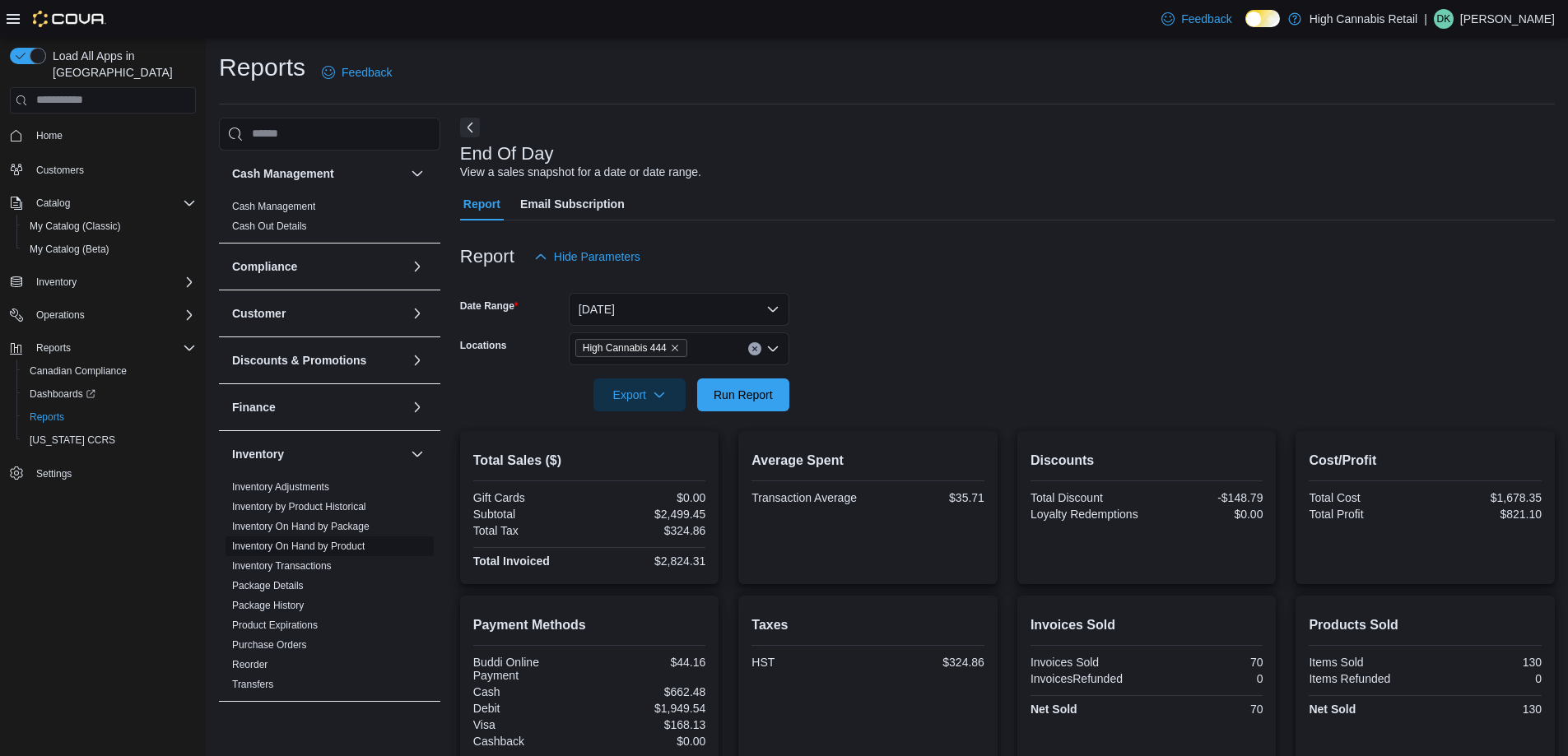
click at [352, 549] on link "Inventory On Hand by Product" at bounding box center [298, 547] width 132 height 12
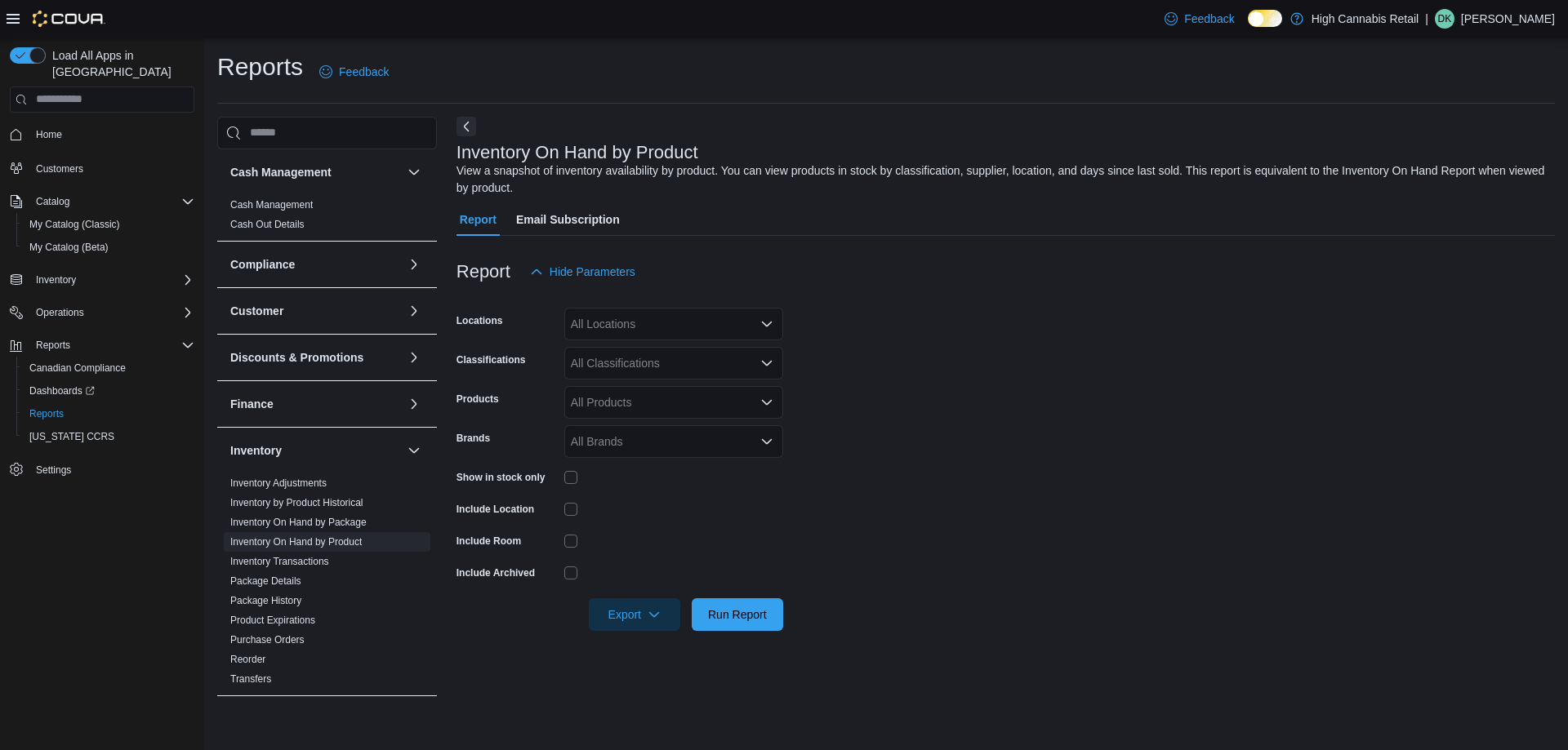
click at [665, 328] on div "All Locations" at bounding box center [674, 324] width 219 height 33
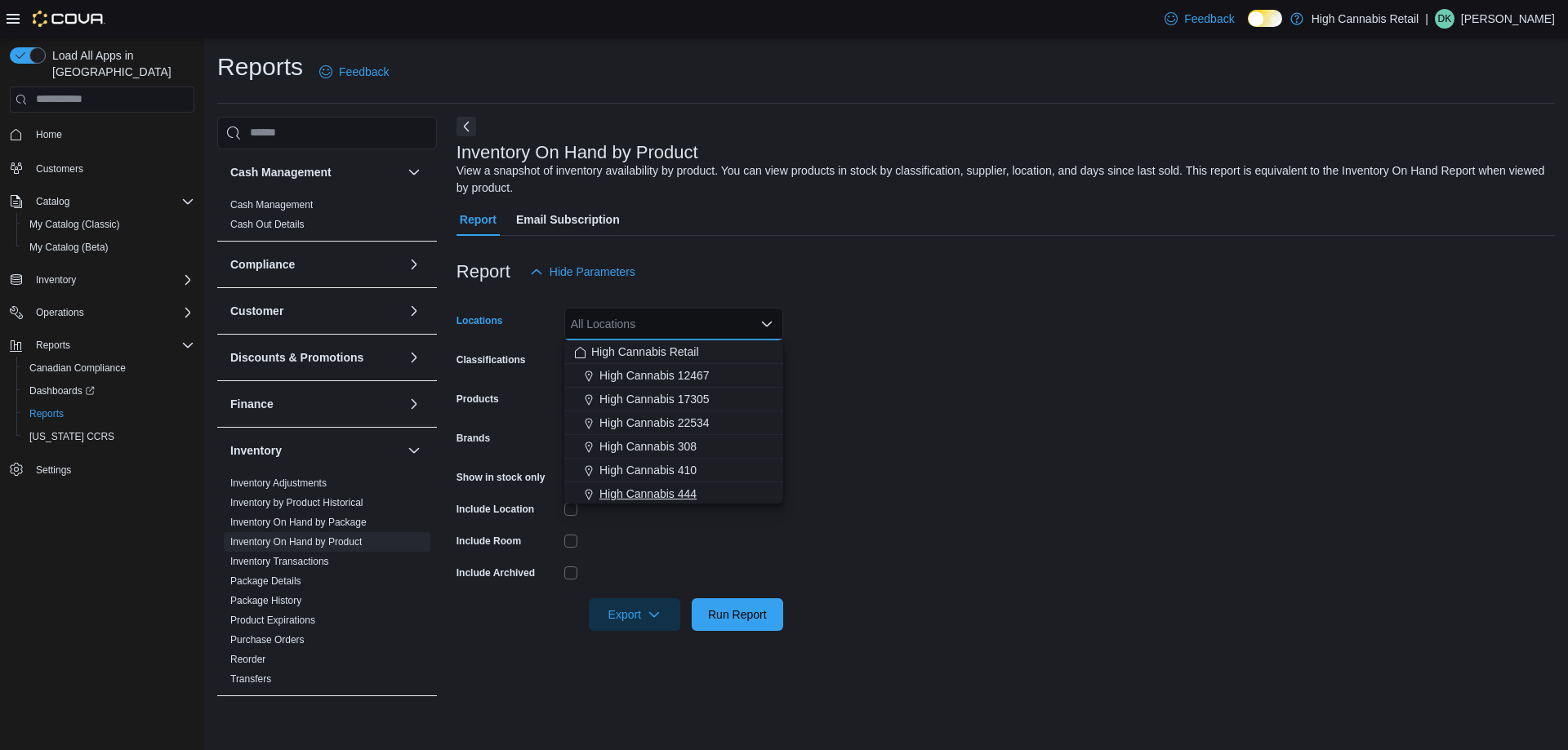
click at [680, 500] on span "High Cannabis 444" at bounding box center [649, 494] width 98 height 16
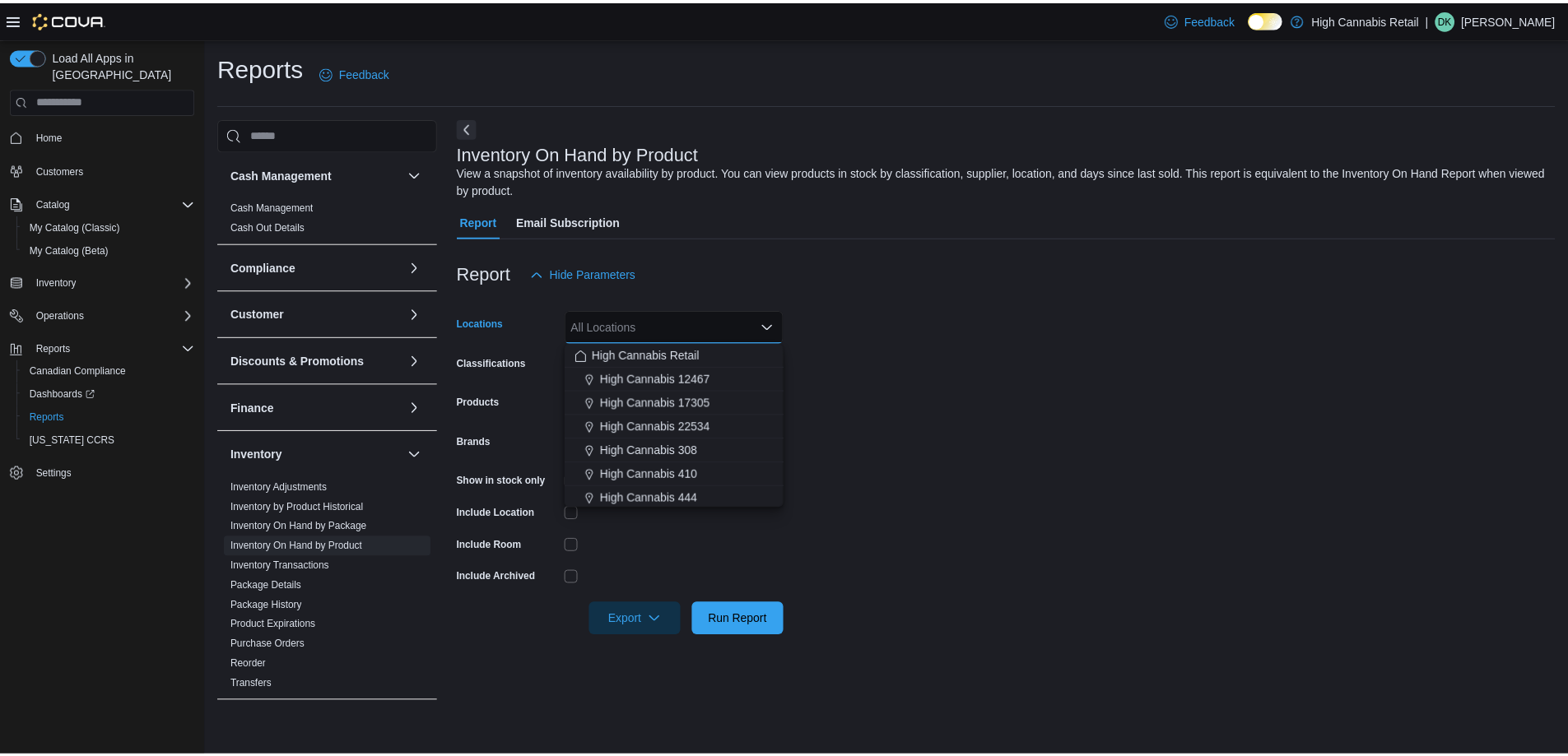
scroll to position [3, 0]
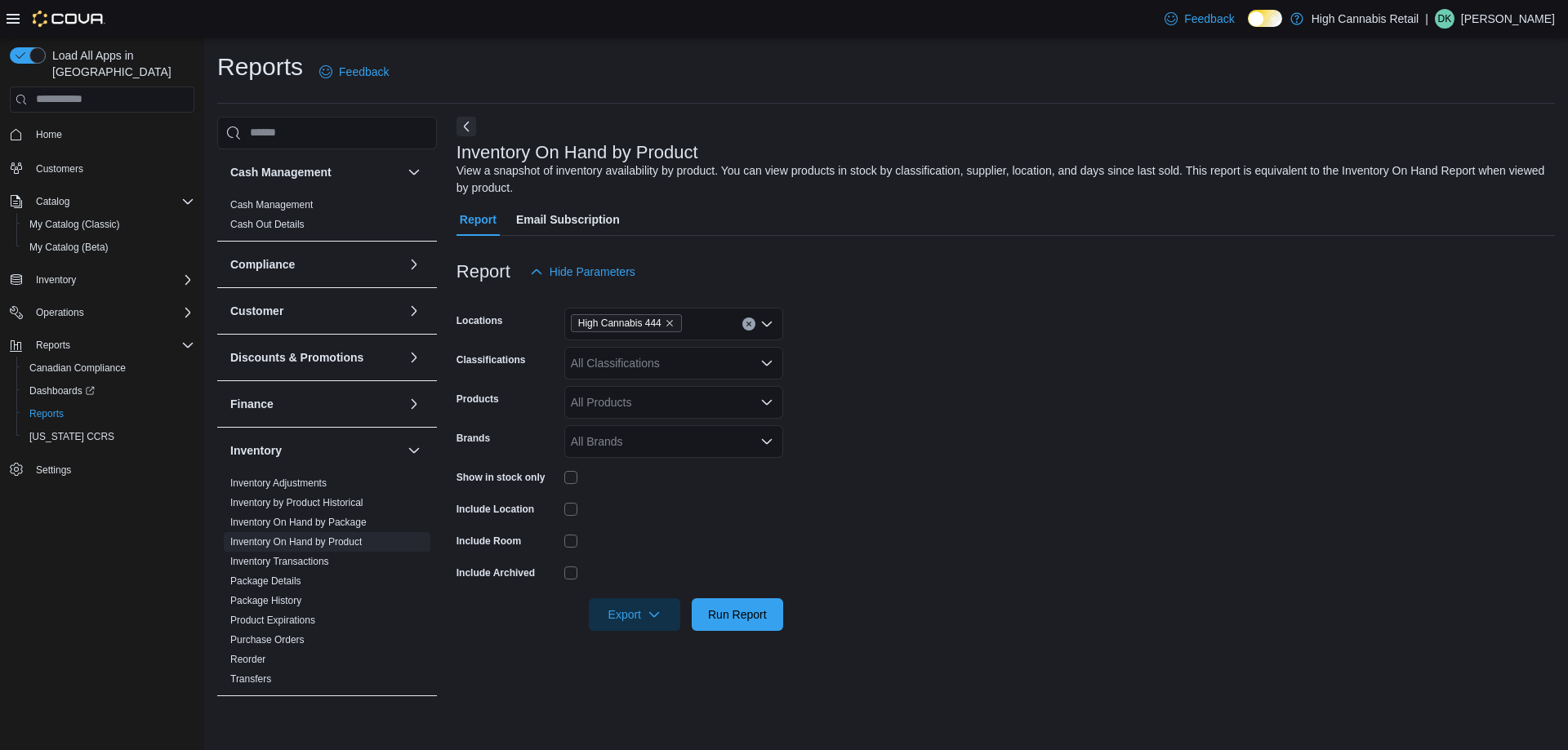
drag, startPoint x: 823, startPoint y: 456, endPoint x: 672, endPoint y: 383, distance: 167.7
click at [817, 456] on form "Locations High Cannabis 444 Classifications All Classifications Products All Pr…" at bounding box center [1006, 460] width 1099 height 343
click at [660, 359] on div "All Classifications" at bounding box center [674, 363] width 219 height 33
type input "*******"
type input "*********"
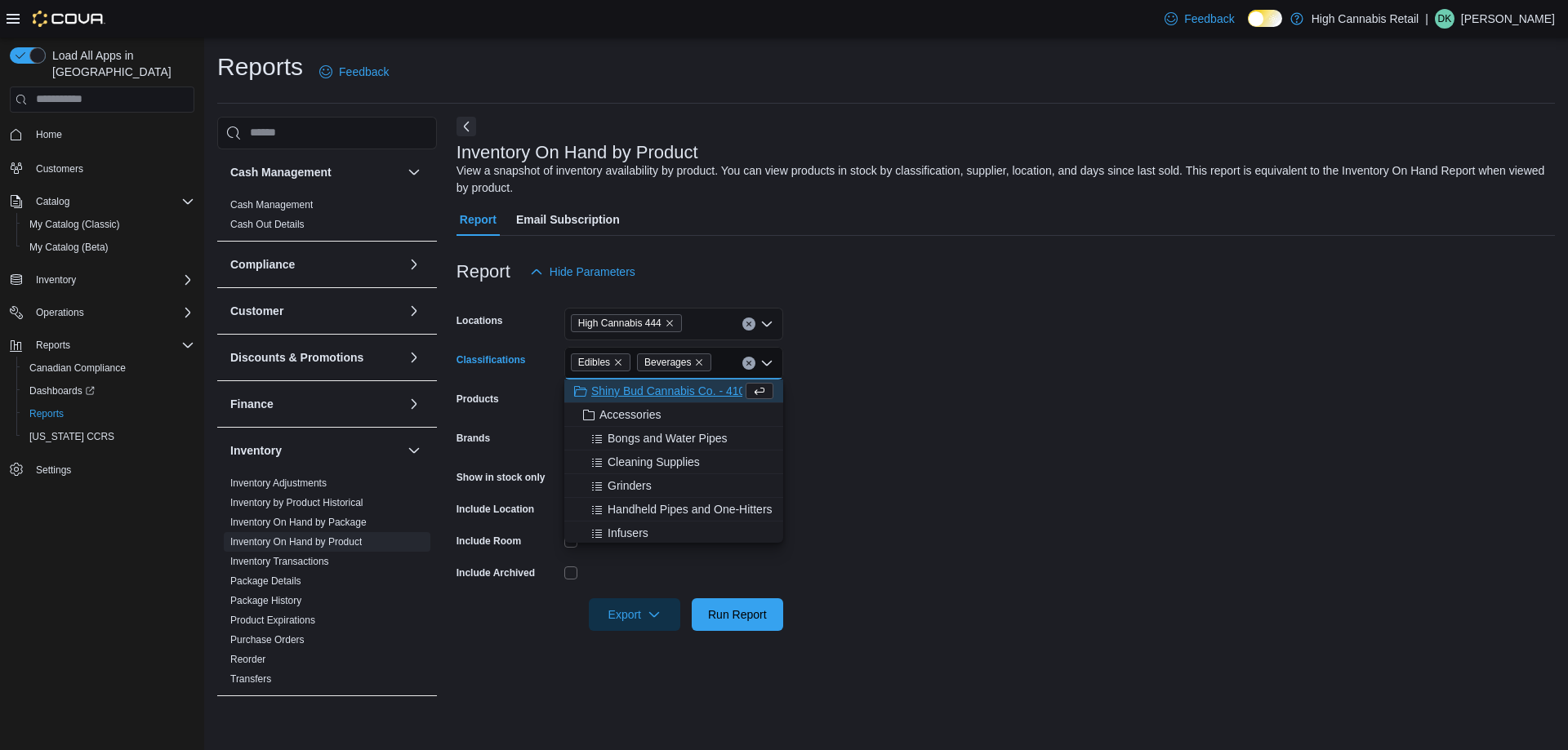
click at [1163, 279] on div "Report Hide Parameters" at bounding box center [1006, 272] width 1099 height 33
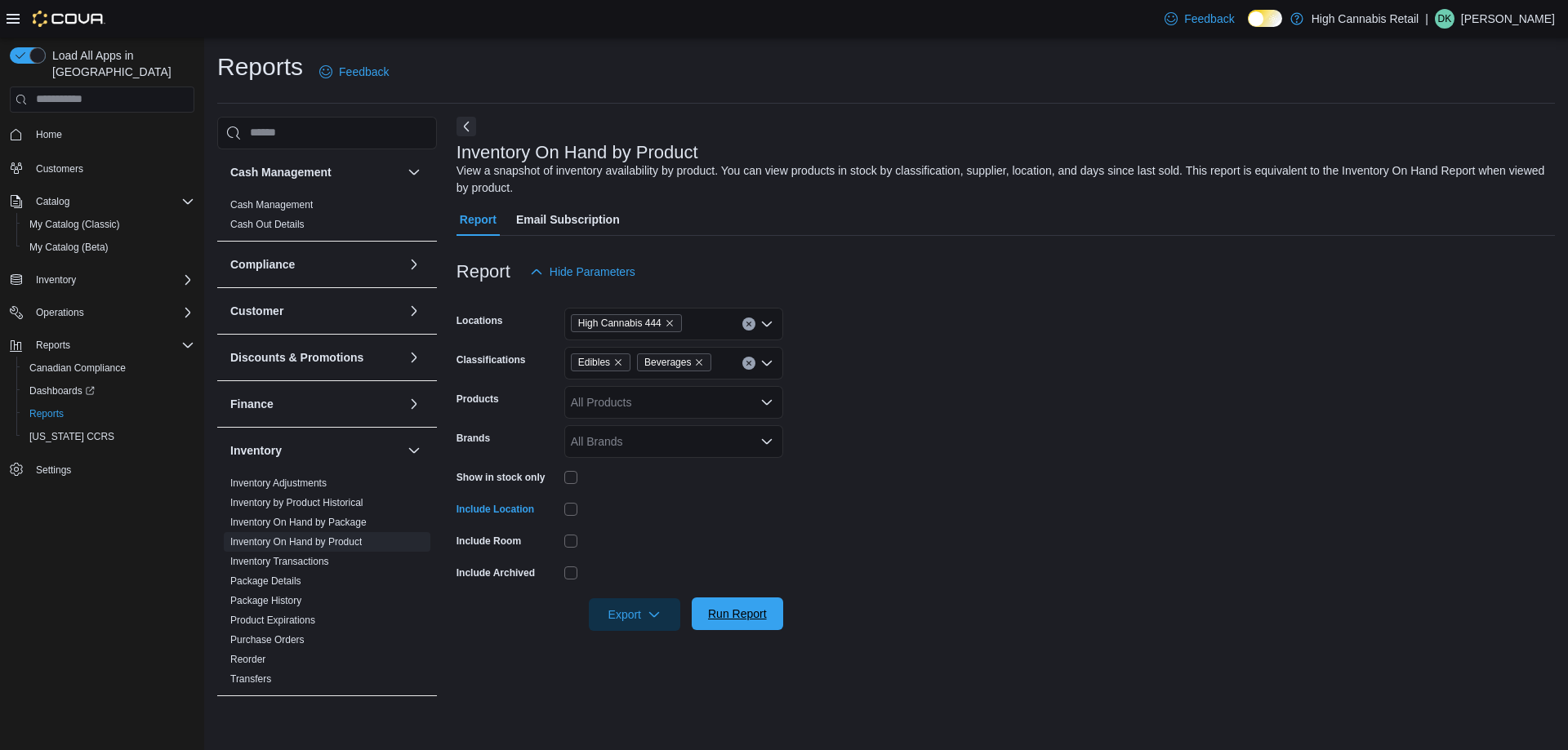
click at [743, 610] on span "Run Report" at bounding box center [738, 613] width 59 height 16
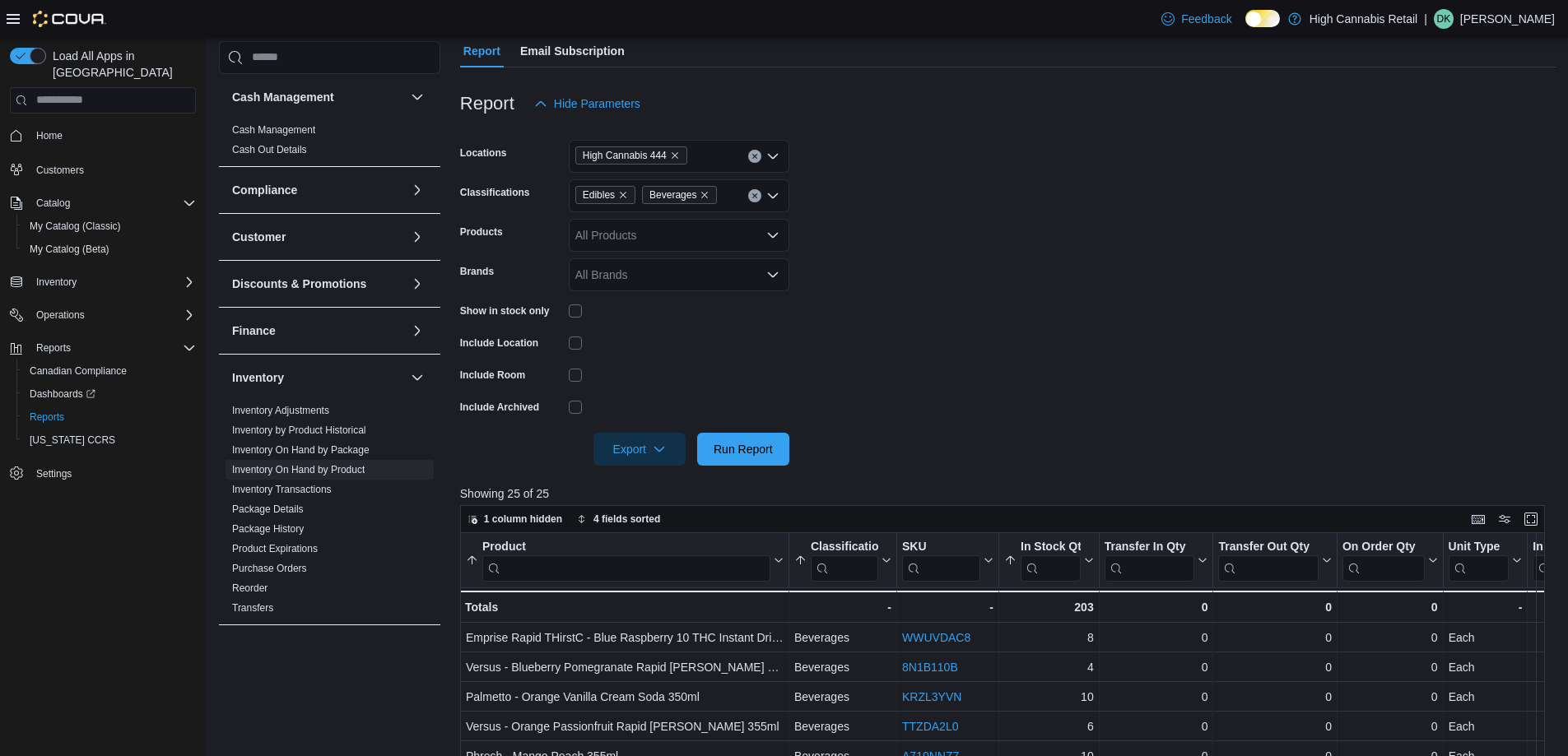
scroll to position [247, 0]
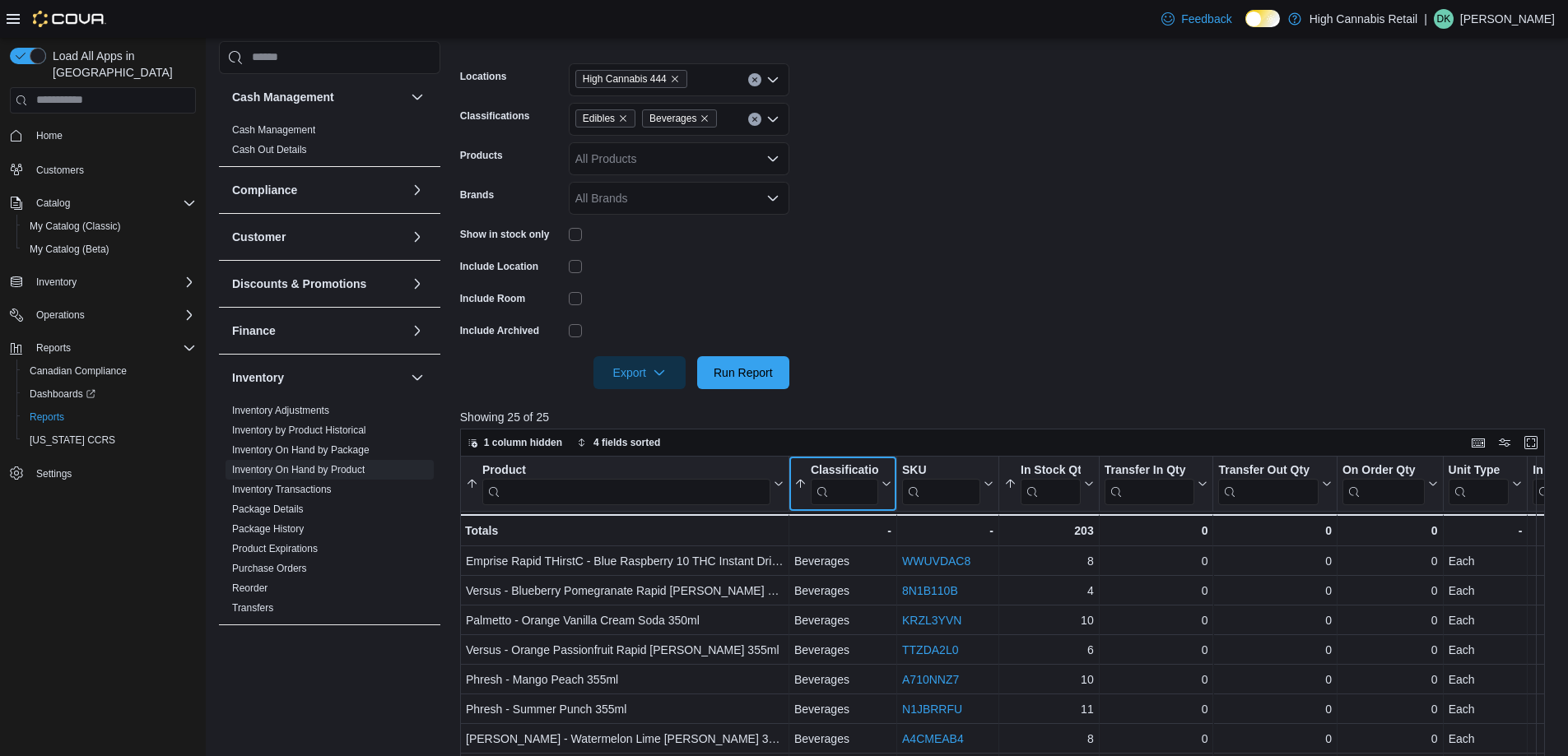
click at [882, 489] on icon at bounding box center [885, 484] width 14 height 10
click at [873, 544] on button "Sort A-Z" at bounding box center [842, 547] width 92 height 19
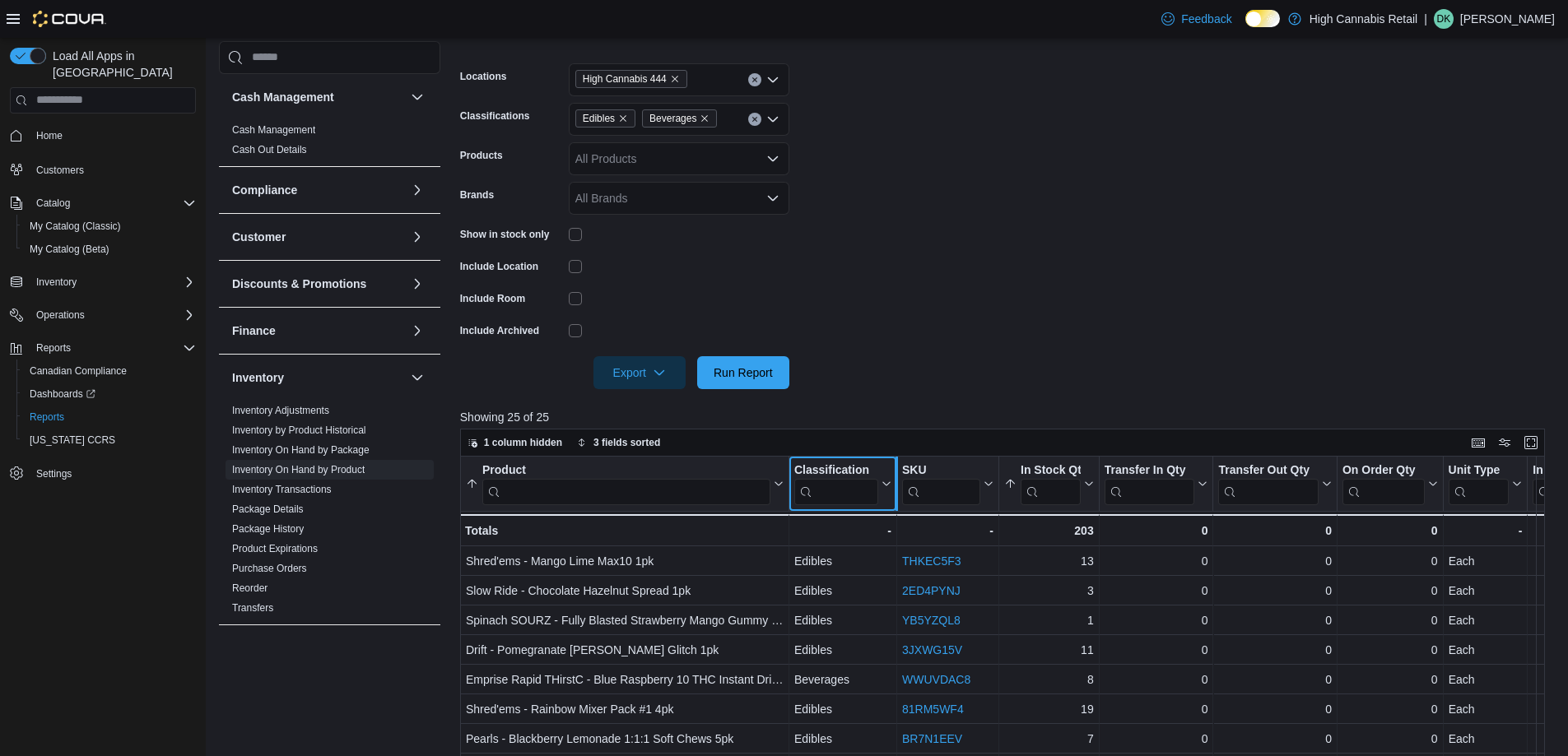
click at [890, 489] on div at bounding box center [897, 484] width 14 height 54
click at [884, 488] on icon at bounding box center [885, 484] width 14 height 10
click at [860, 548] on span "Sort A-Z" at bounding box center [843, 548] width 34 height 14
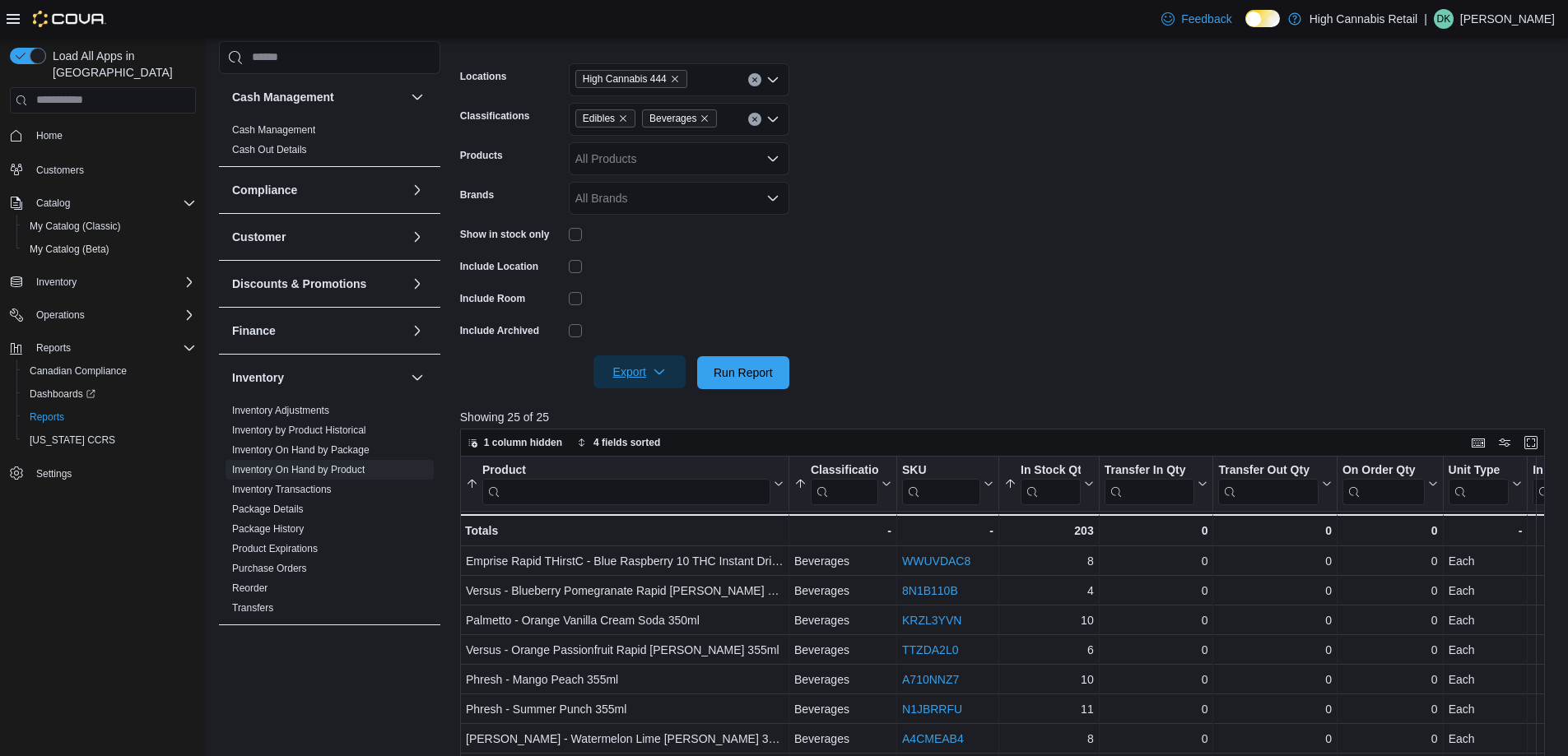
click at [651, 376] on span "Export" at bounding box center [639, 371] width 72 height 33
click at [664, 417] on button "Export to Excel" at bounding box center [642, 405] width 94 height 33
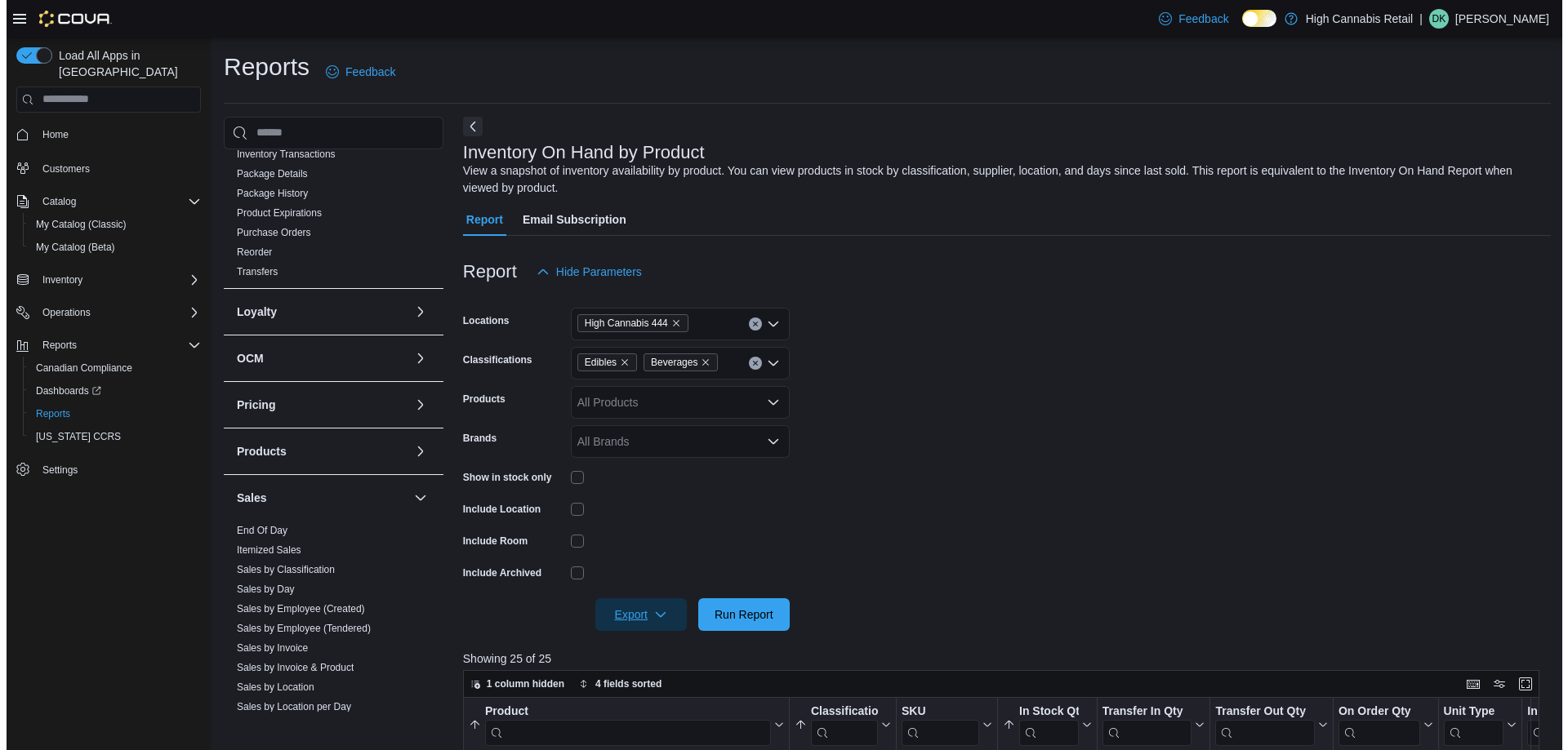
scroll to position [408, 0]
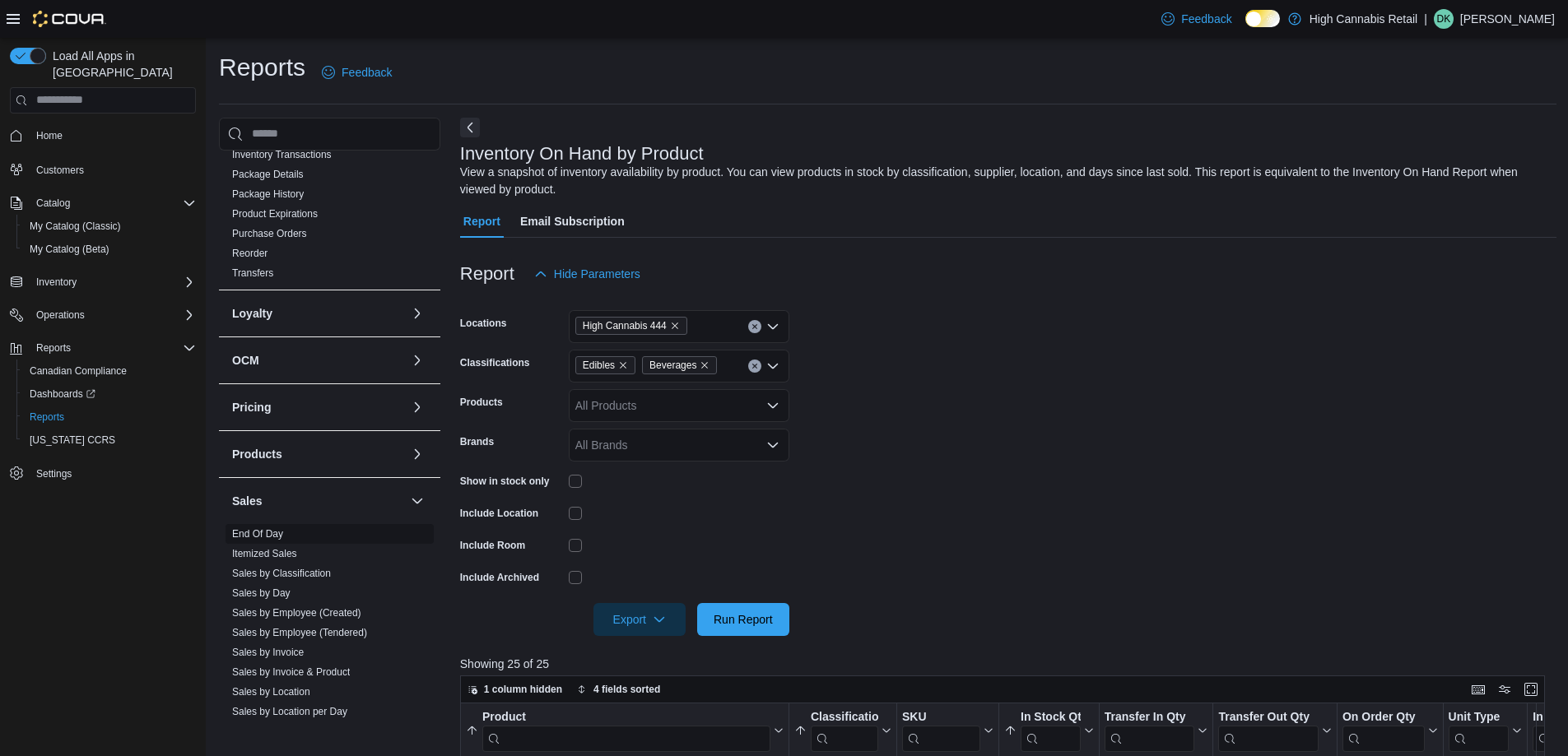
click at [277, 531] on link "End Of Day" at bounding box center [258, 534] width 51 height 12
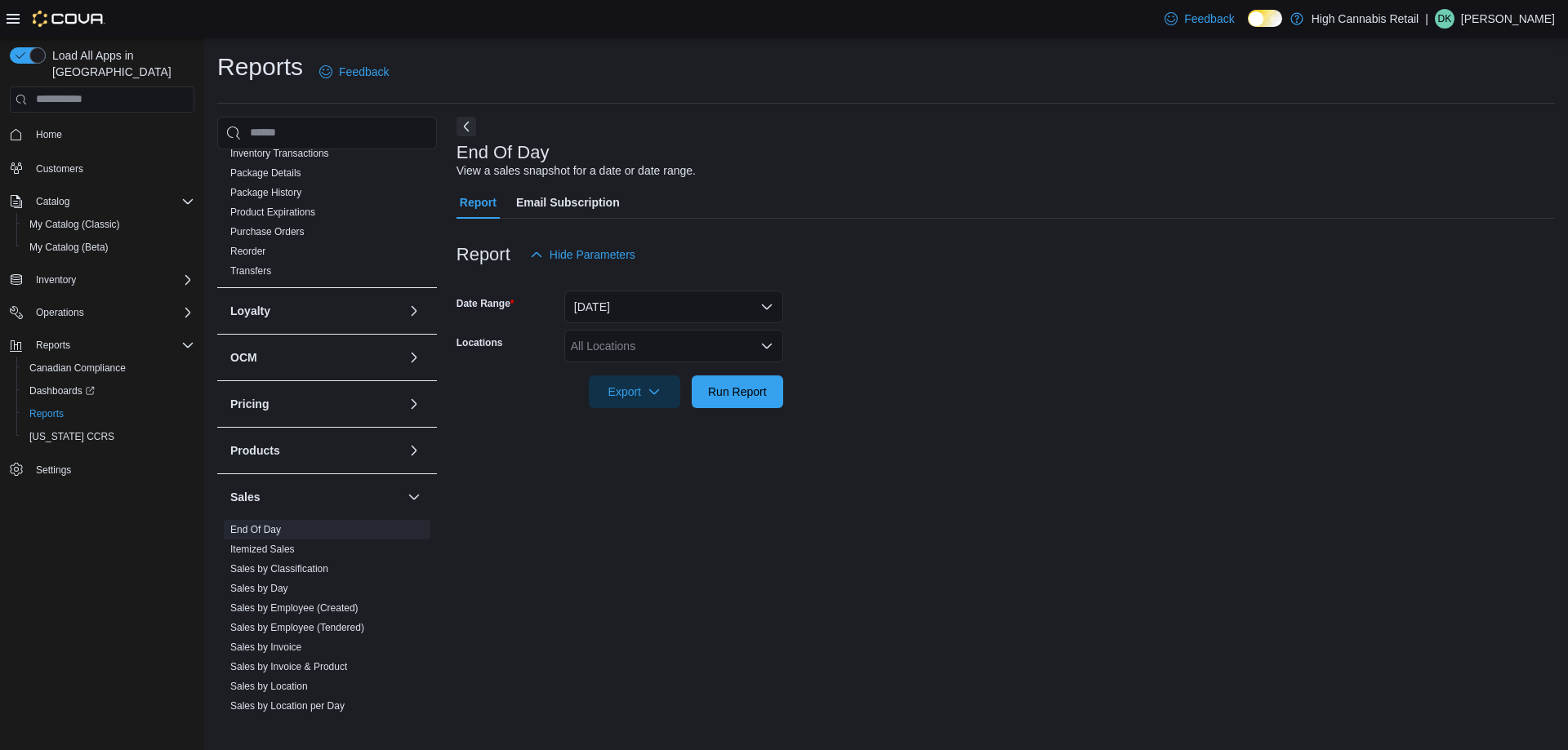
click at [655, 347] on div "All Locations" at bounding box center [674, 346] width 219 height 33
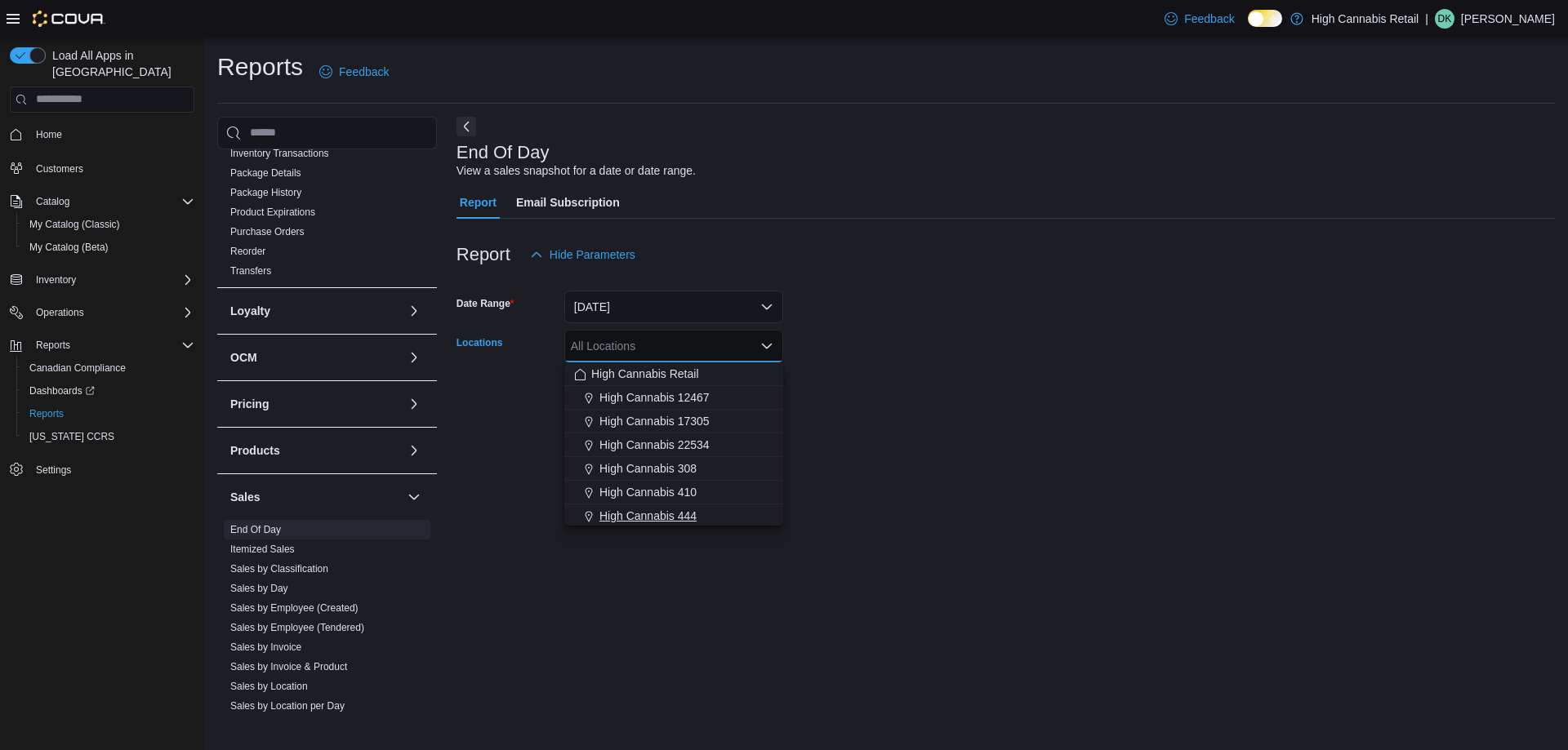
click at [682, 520] on span "High Cannabis 444" at bounding box center [649, 515] width 98 height 16
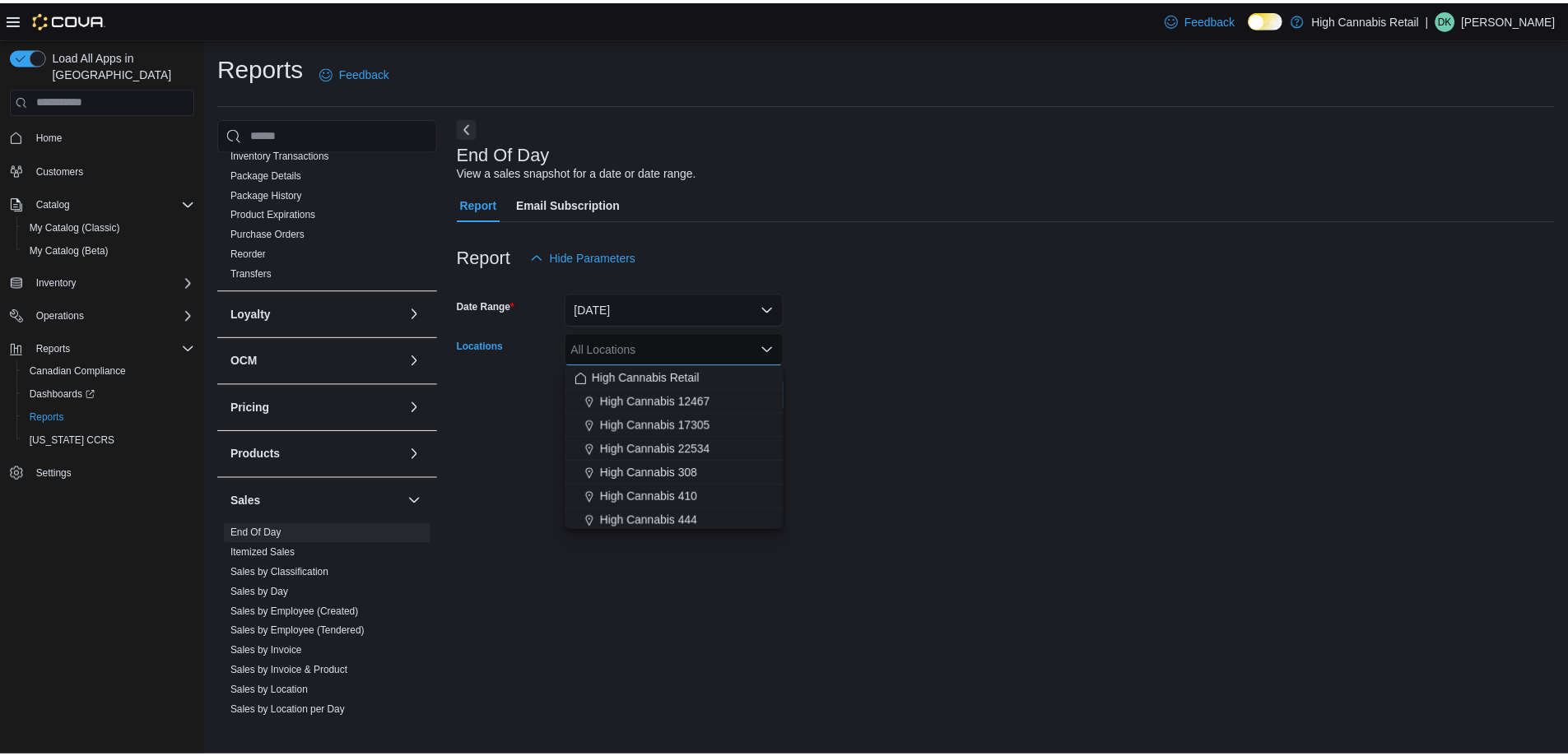
scroll to position [3, 0]
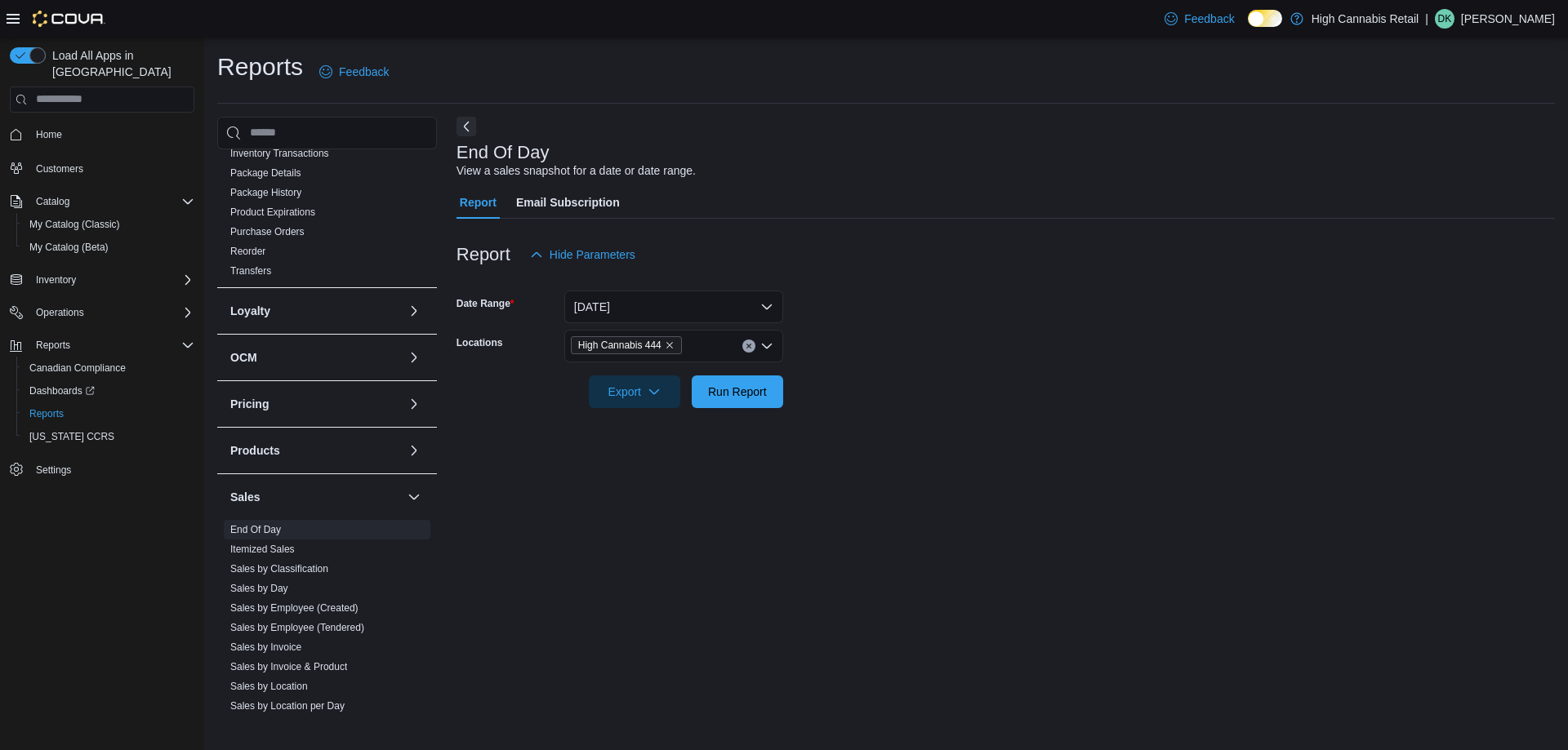
click at [863, 444] on div "End Of Day View a sales snapshot for a date or date range. Report Email Subscri…" at bounding box center [1006, 415] width 1099 height 595
click at [749, 382] on span "Run Report" at bounding box center [737, 391] width 72 height 33
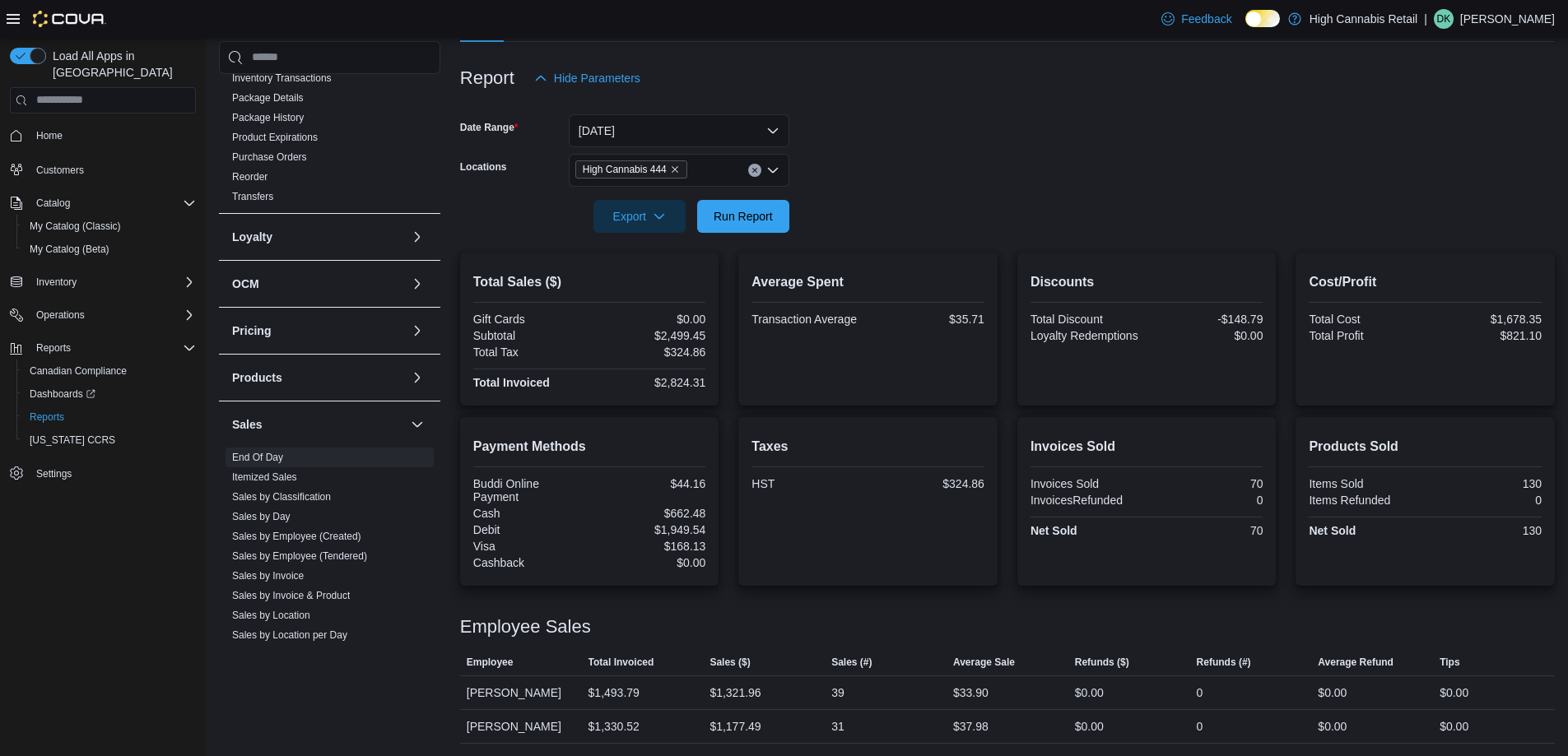
scroll to position [180, 0]
click at [780, 214] on button "Run Report" at bounding box center [742, 214] width 92 height 33
click at [761, 213] on span "Run Report" at bounding box center [743, 214] width 59 height 16
click at [752, 166] on icon "Clear input" at bounding box center [754, 170] width 7 height 7
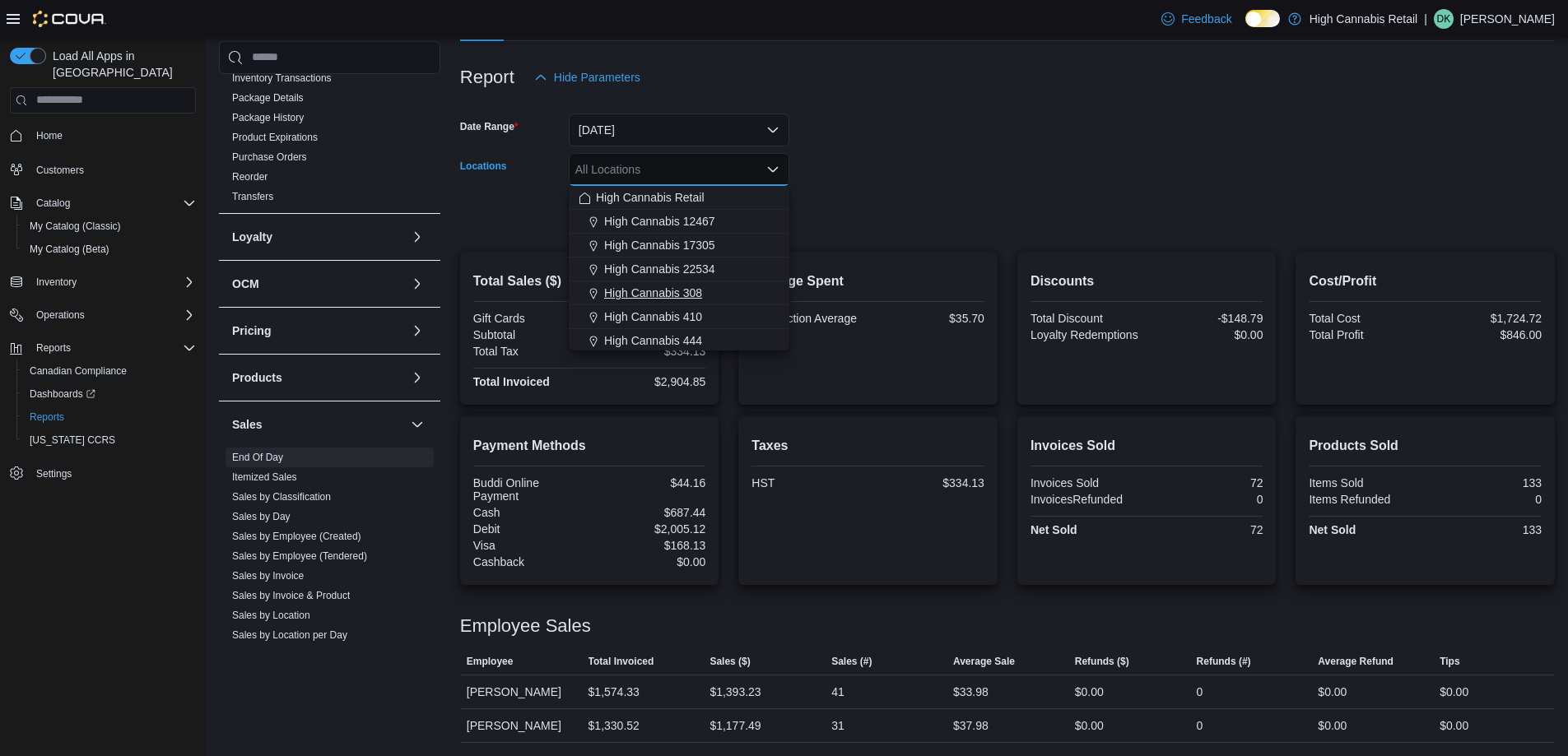
click at [728, 294] on div "High Cannabis 308" at bounding box center [679, 292] width 201 height 16
click at [876, 225] on form "Date Range [DATE] Locations High Cannabis 308 Combo box. Selected. High Cannabi…" at bounding box center [1007, 163] width 1094 height 138
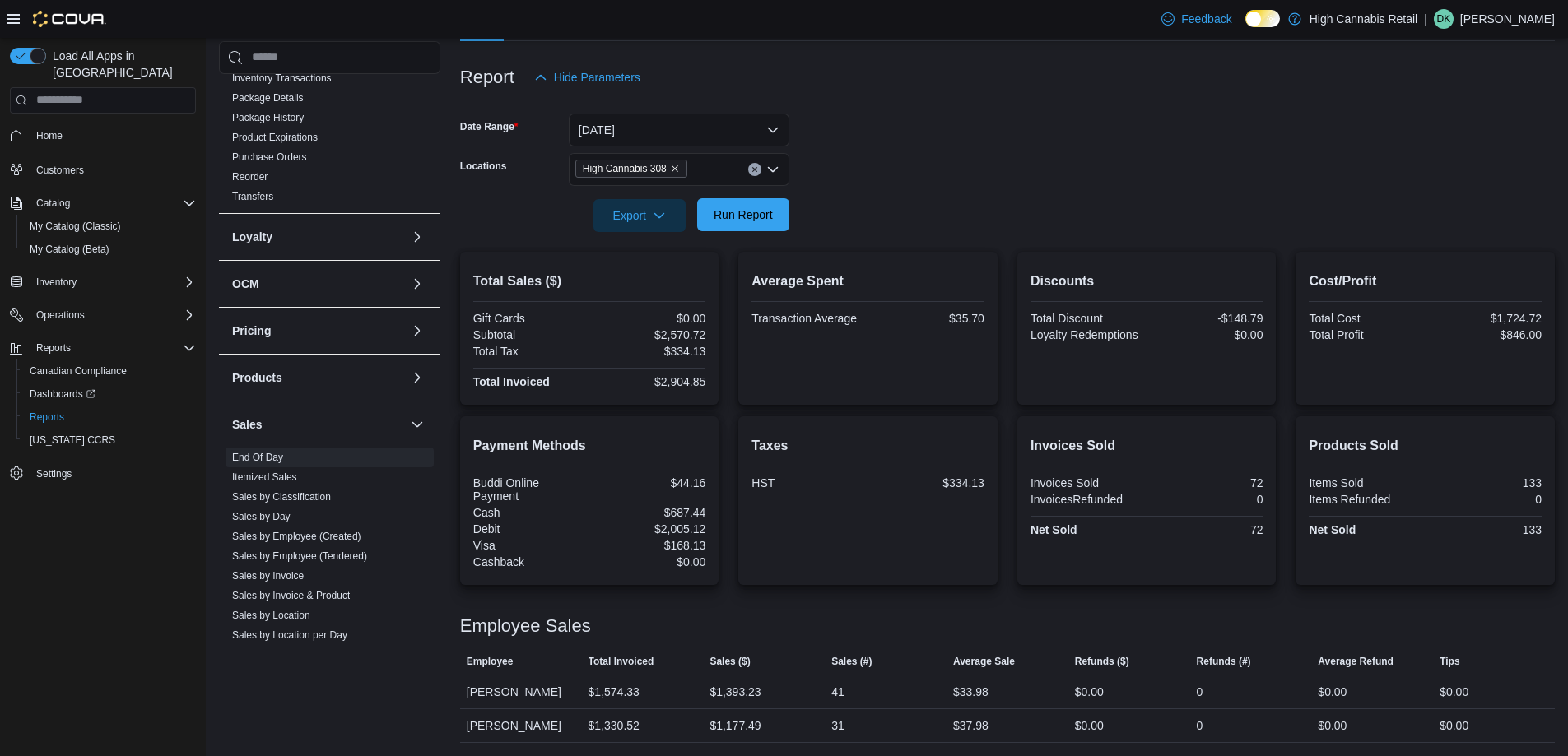
click at [759, 225] on span "Run Report" at bounding box center [742, 214] width 72 height 33
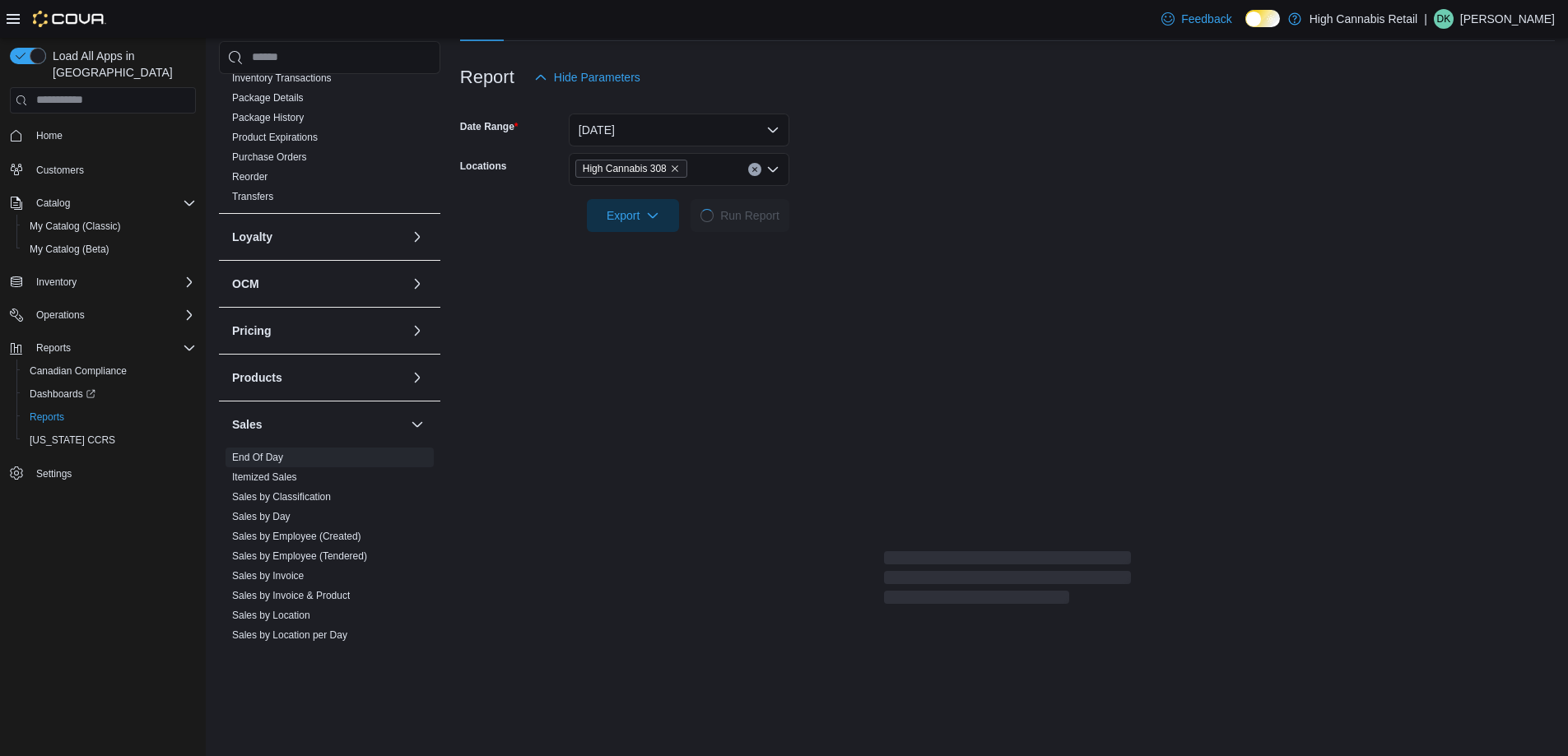
scroll to position [132, 0]
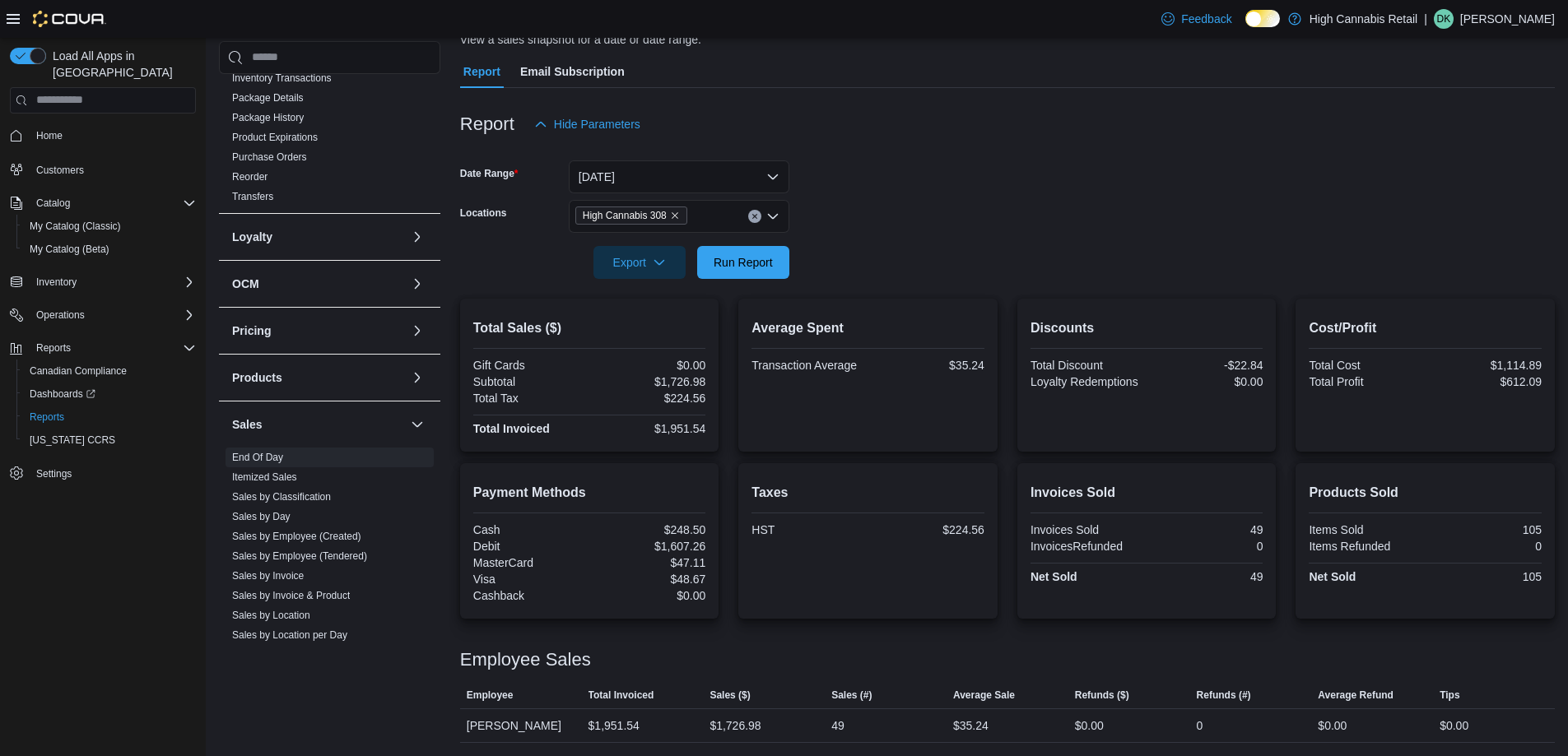
click at [756, 214] on icon "Clear input" at bounding box center [753, 215] width 4 height 4
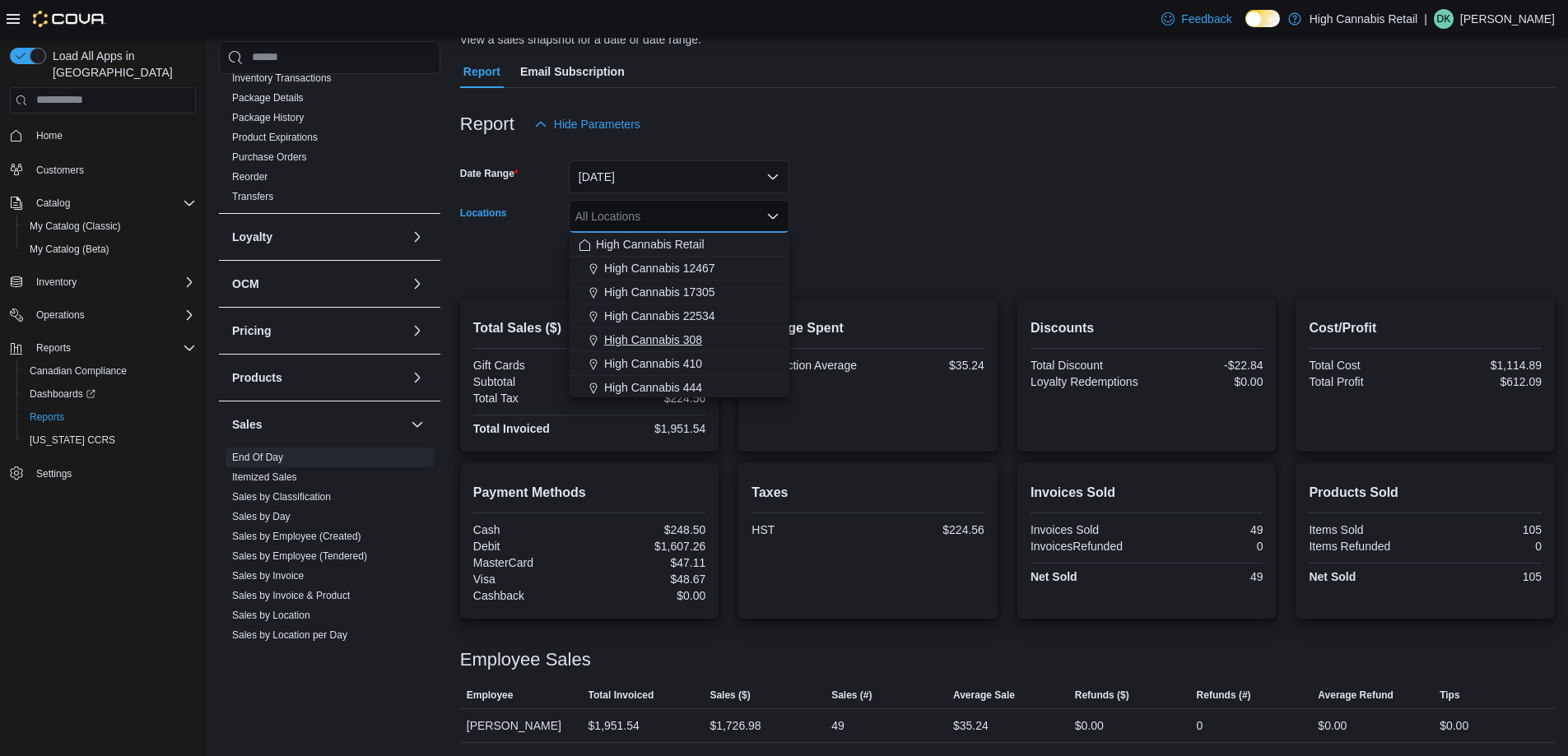
click at [722, 342] on div "High Cannabis 308" at bounding box center [679, 339] width 201 height 16
click at [752, 219] on icon "Clear input" at bounding box center [754, 216] width 7 height 7
click at [722, 385] on div "High Cannabis 444" at bounding box center [679, 387] width 201 height 16
click at [858, 239] on div at bounding box center [1007, 240] width 1094 height 14
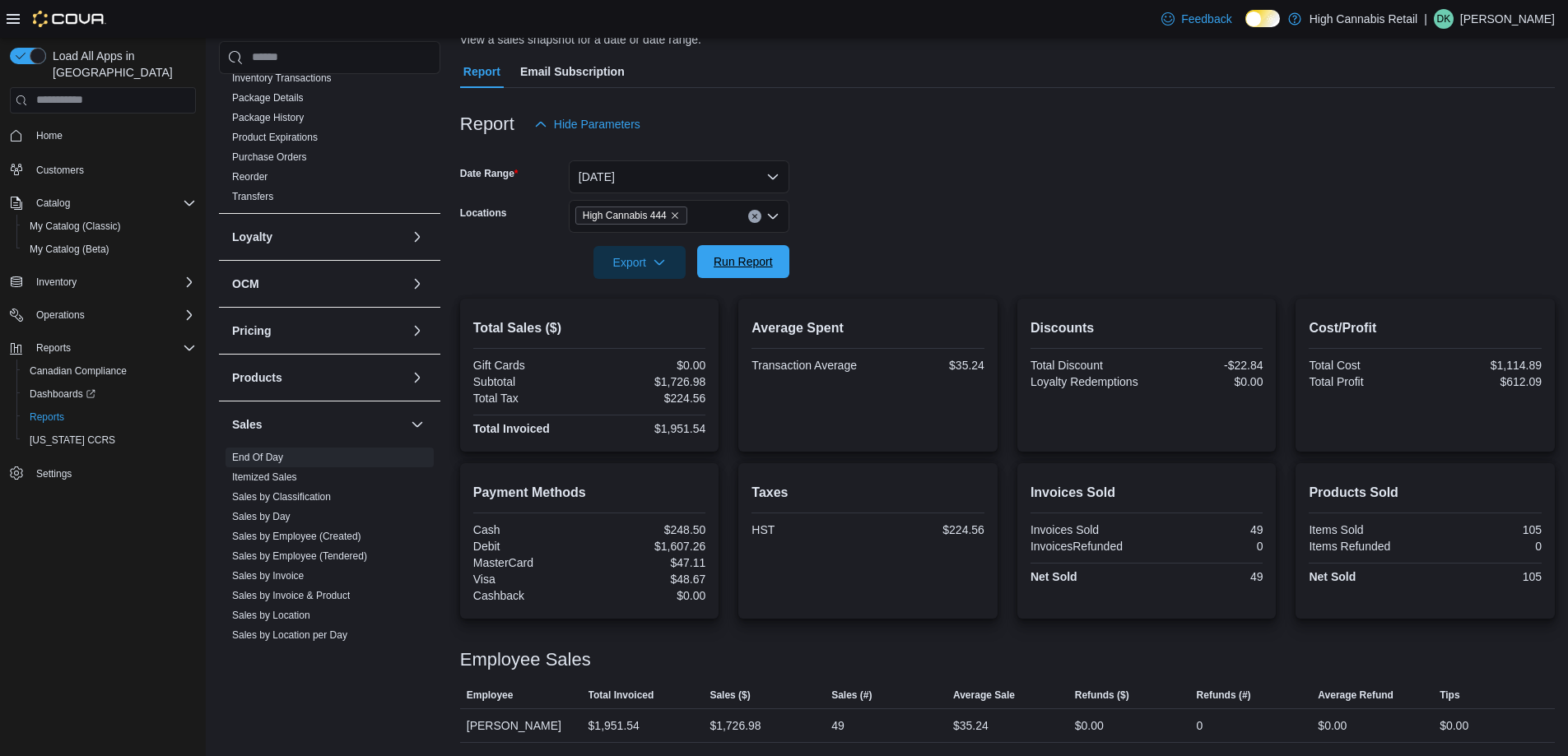
click at [752, 269] on span "Run Report" at bounding box center [743, 261] width 59 height 16
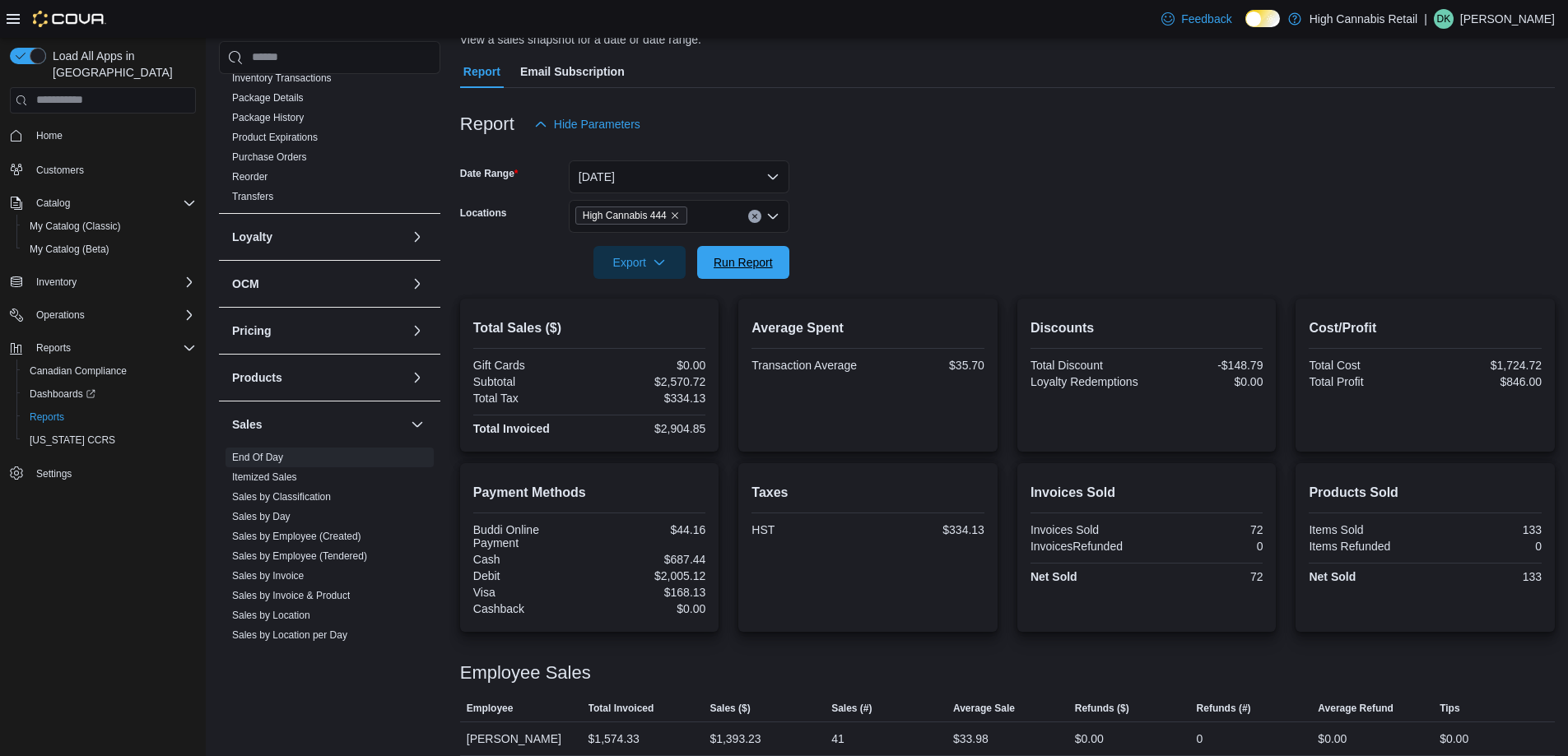
drag, startPoint x: 737, startPoint y: 263, endPoint x: 798, endPoint y: 263, distance: 61.0
click at [737, 263] on span "Run Report" at bounding box center [743, 262] width 59 height 16
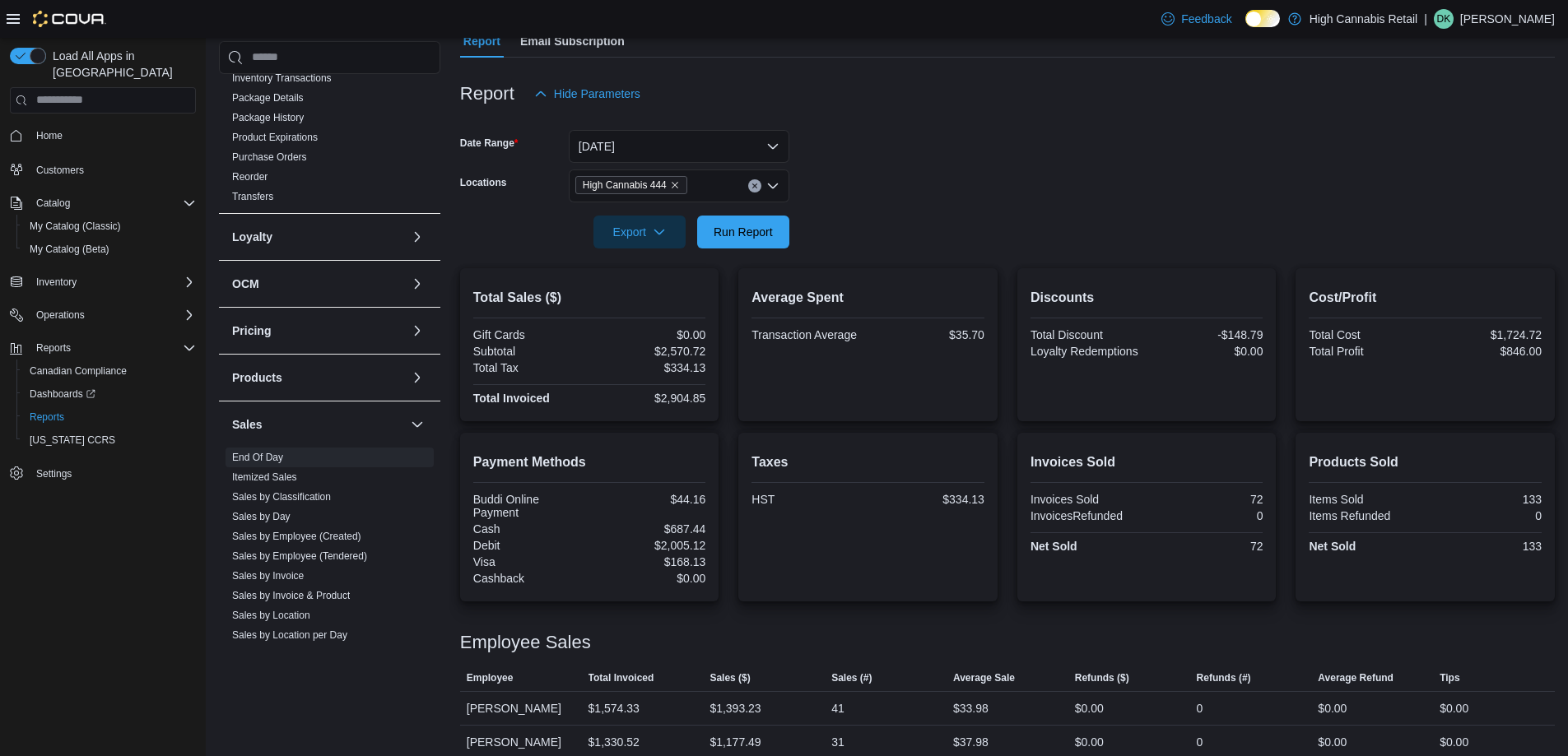
scroll to position [180, 0]
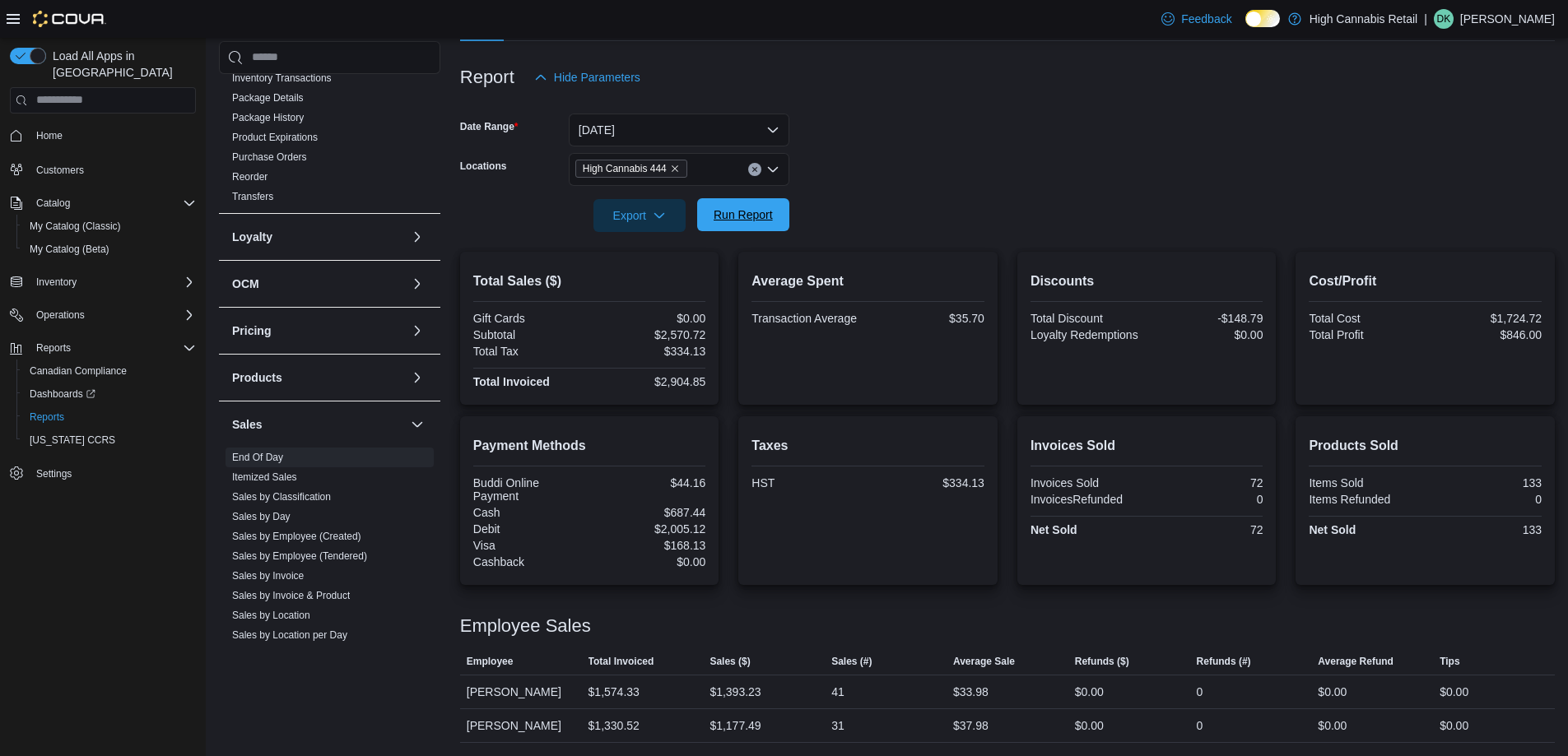
click at [742, 231] on span "Run Report" at bounding box center [742, 214] width 72 height 33
drag, startPoint x: 1237, startPoint y: 482, endPoint x: 1288, endPoint y: 546, distance: 81.8
click at [1288, 546] on div "Payment Methods Buddi Online Payment $44.16 Cash $687.44 Debit $2,005.12 Visa $…" at bounding box center [1007, 500] width 1094 height 169
click at [1260, 525] on div "72" at bounding box center [1205, 531] width 113 height 14
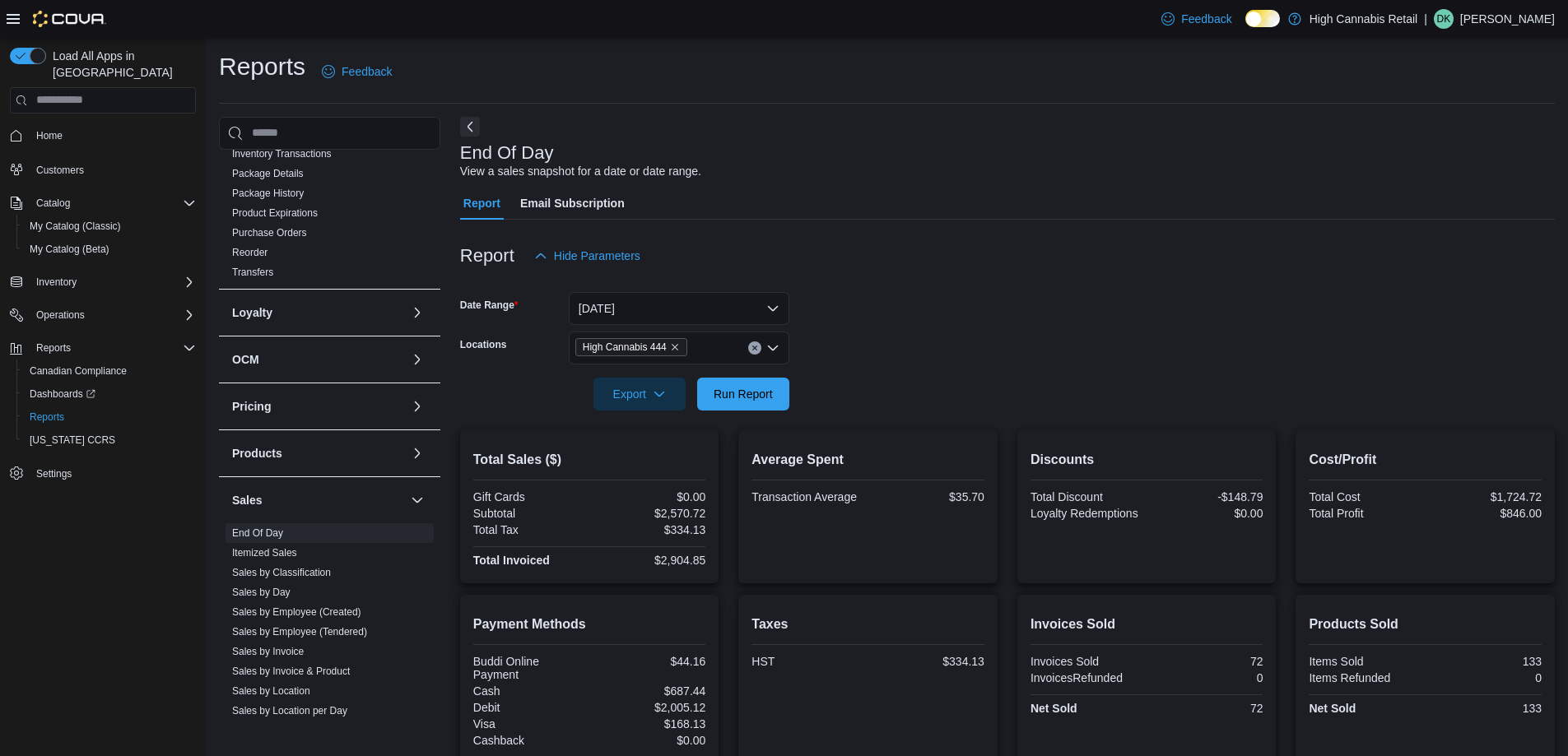
scroll to position [0, 0]
click at [749, 391] on span "Run Report" at bounding box center [743, 393] width 59 height 16
click at [753, 386] on span "Run Report" at bounding box center [742, 395] width 72 height 33
